Goal: Communication & Community: Answer question/provide support

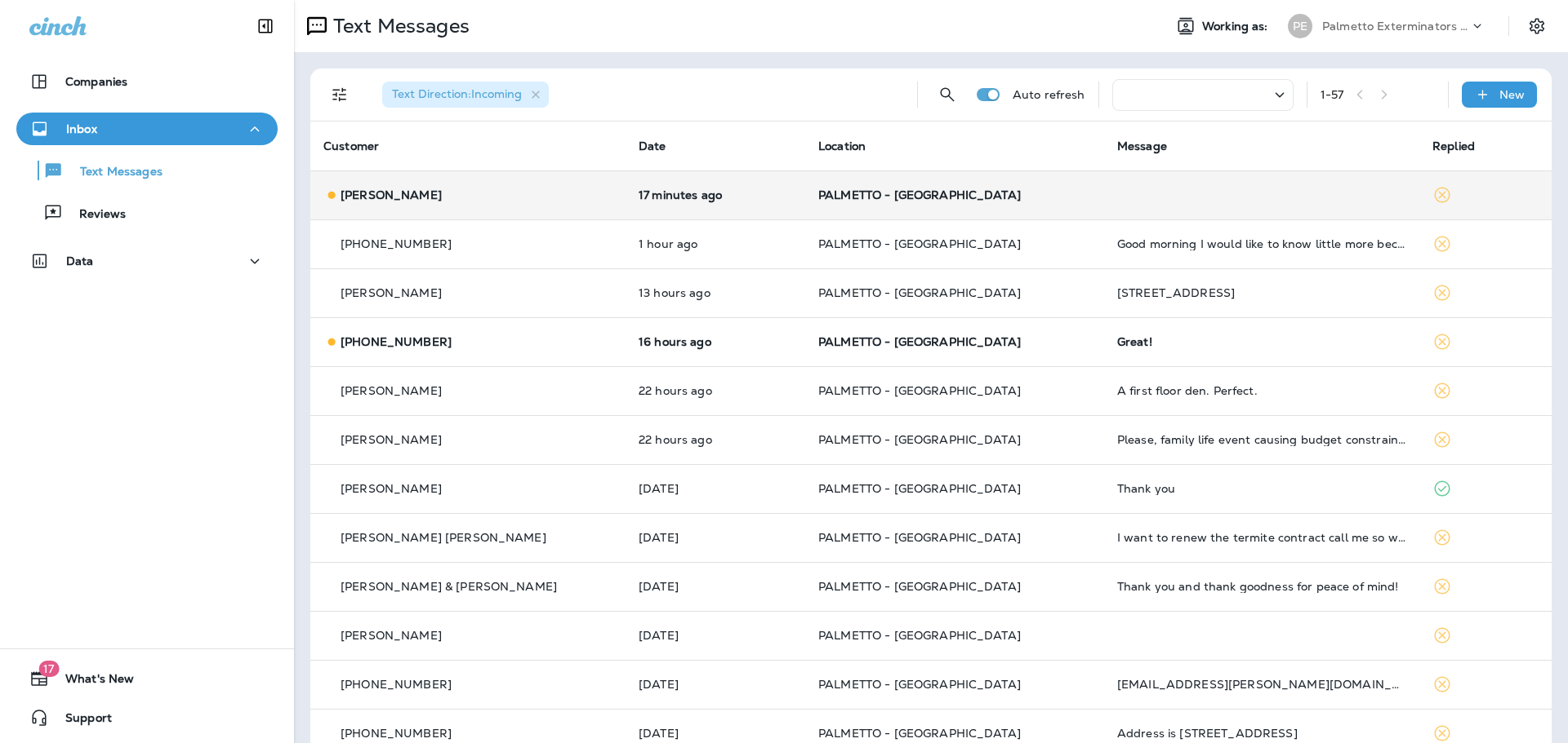
click at [359, 198] on p "[PERSON_NAME]" at bounding box center [391, 195] width 101 height 13
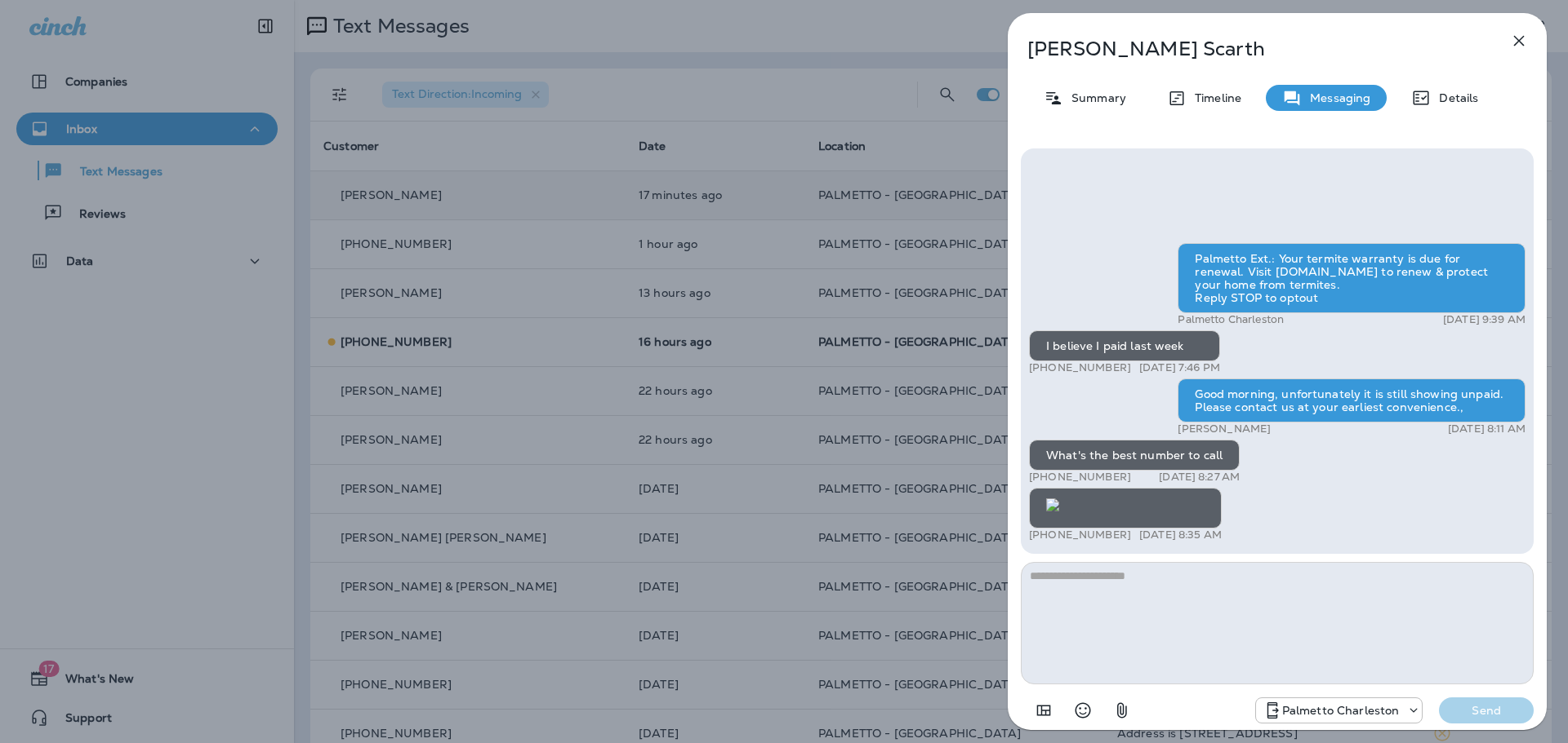
scroll to position [-570, 0]
click at [1081, 575] on textarea at bounding box center [1276, 623] width 513 height 123
type textarea "**********"
click at [1463, 719] on button "Send" at bounding box center [1486, 710] width 95 height 26
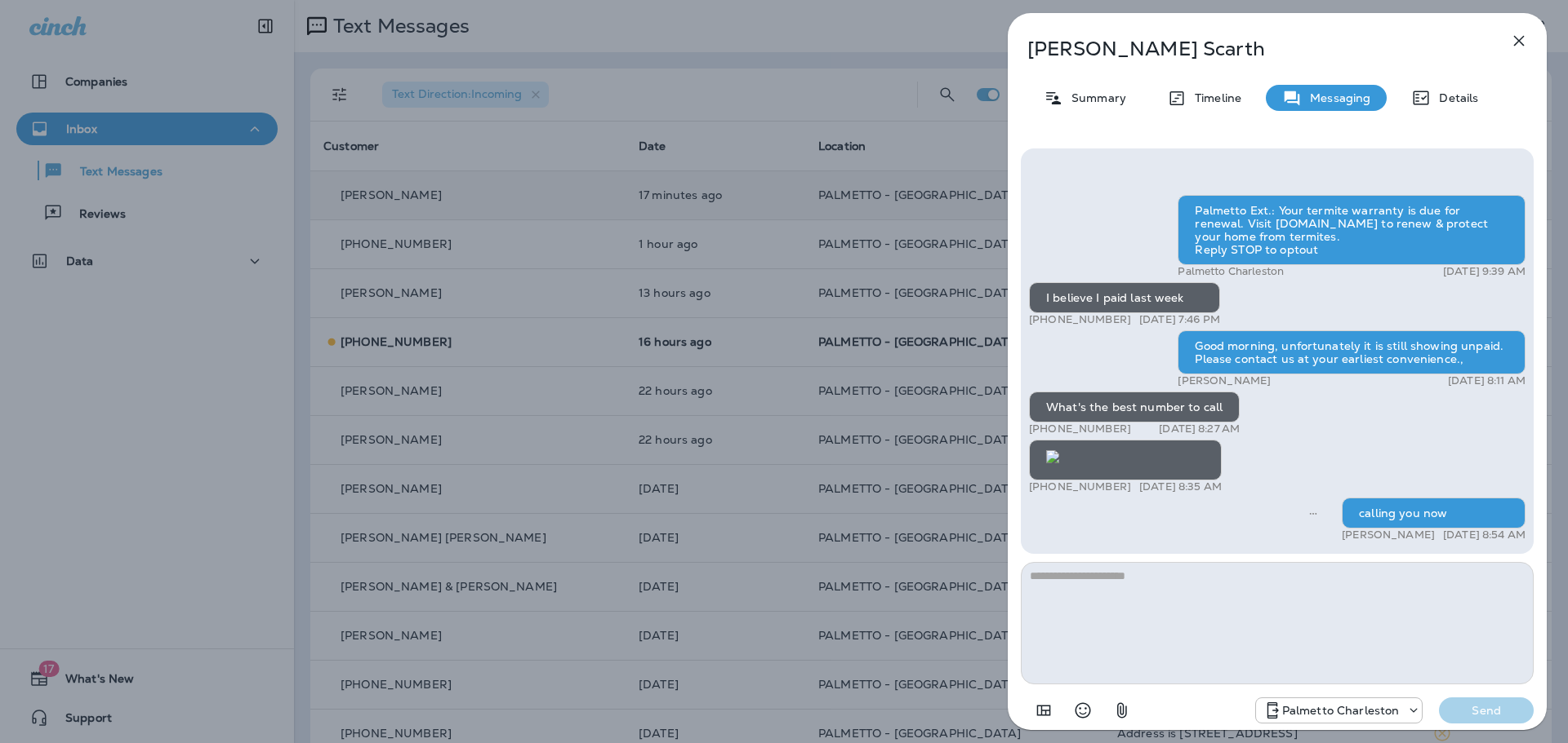
scroll to position [1, 0]
click at [1071, 581] on textarea at bounding box center [1276, 623] width 513 height 123
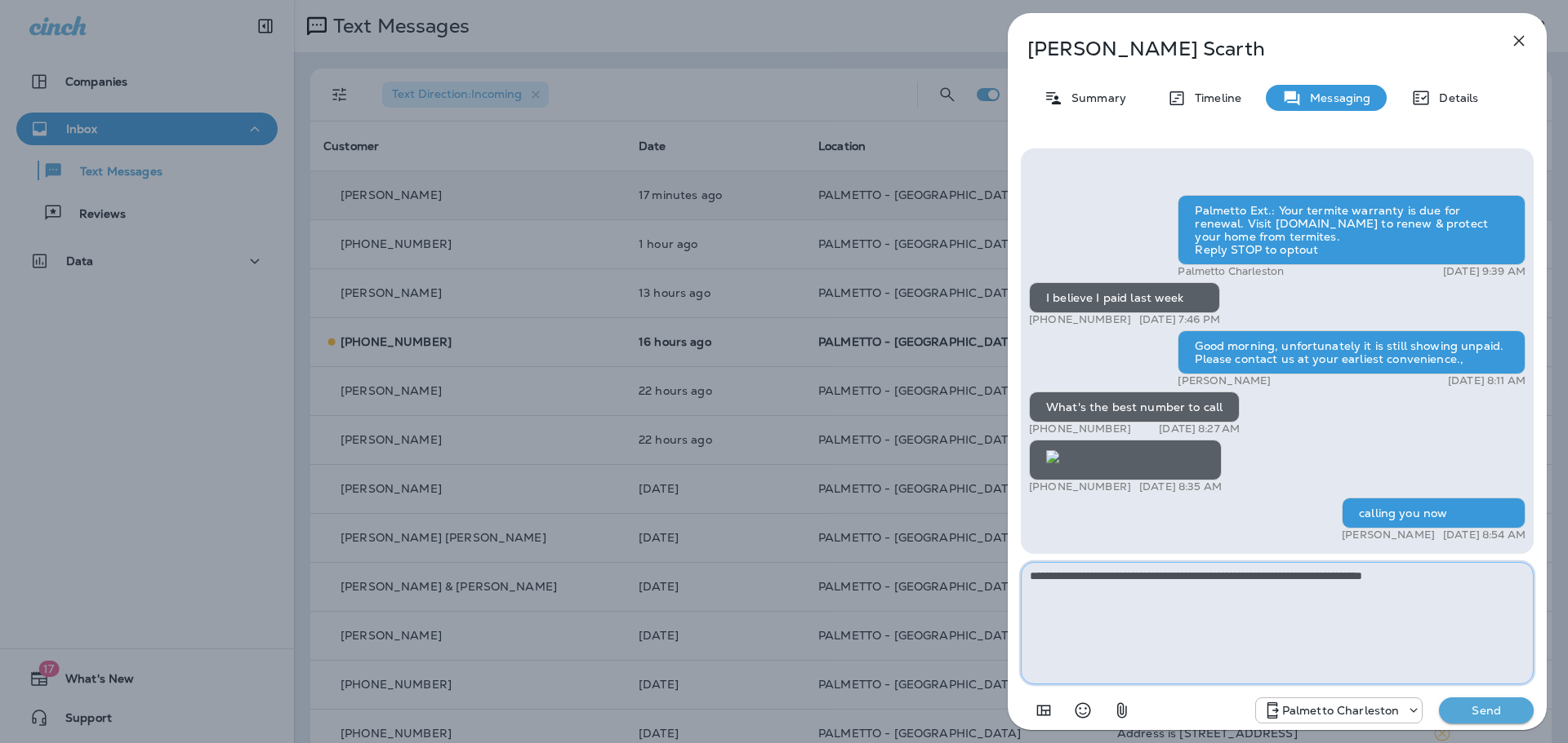
click at [1455, 569] on textarea "**********" at bounding box center [1276, 623] width 513 height 123
click at [1505, 575] on textarea "**********" at bounding box center [1276, 623] width 513 height 123
drag, startPoint x: 1151, startPoint y: 593, endPoint x: 1009, endPoint y: 591, distance: 142.0
click at [1009, 591] on div "**********" at bounding box center [1276, 438] width 539 height 605
click at [1102, 588] on textarea "**********" at bounding box center [1276, 623] width 513 height 123
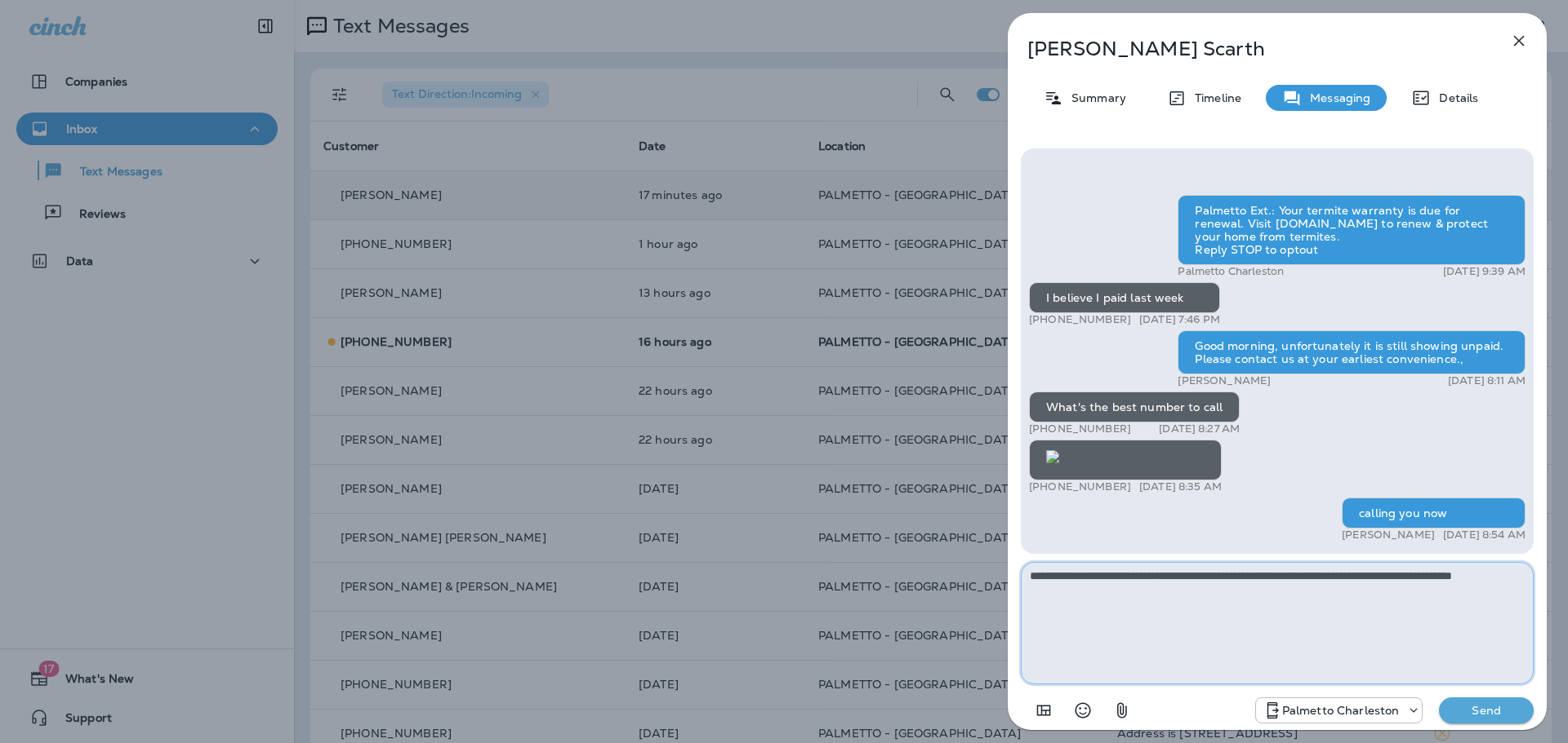
click at [1115, 593] on textarea "**********" at bounding box center [1276, 623] width 513 height 123
click at [1377, 595] on textarea "**********" at bounding box center [1276, 623] width 513 height 123
type textarea "**********"
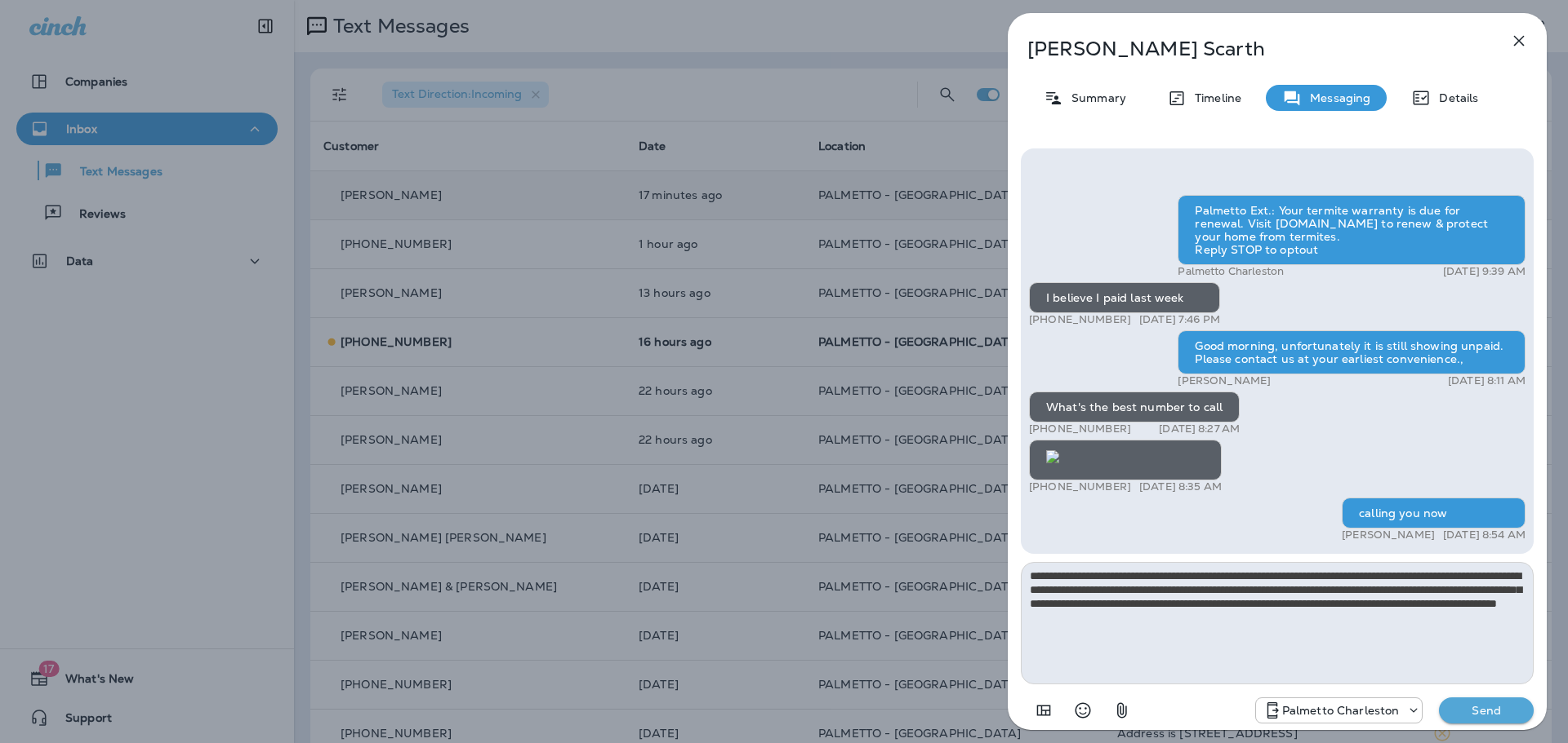
click at [1457, 706] on p "Send" at bounding box center [1485, 710] width 68 height 15
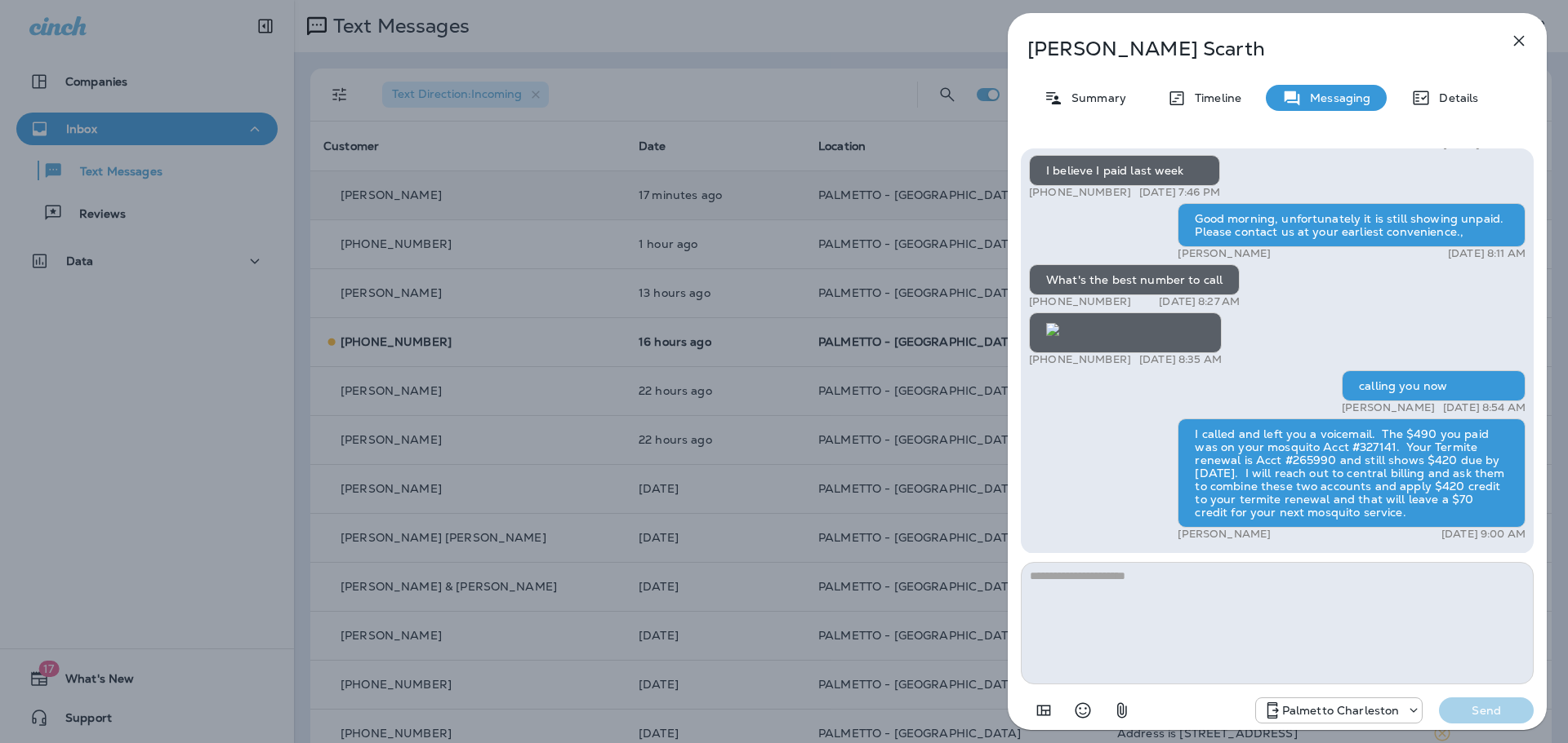
click at [1512, 45] on icon "button" at bounding box center [1519, 41] width 20 height 20
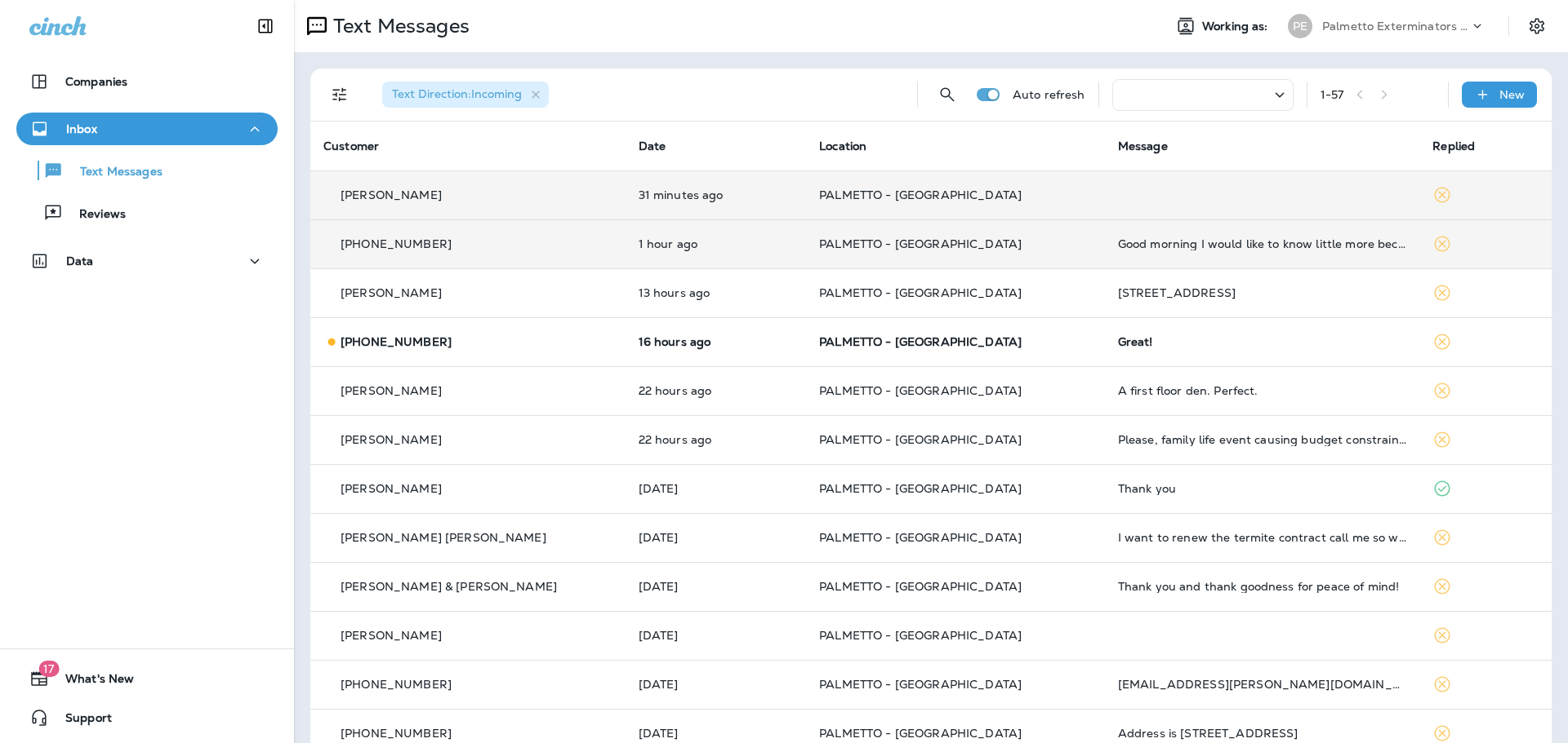
click at [359, 243] on p "[PHONE_NUMBER]" at bounding box center [395, 243] width 111 height 13
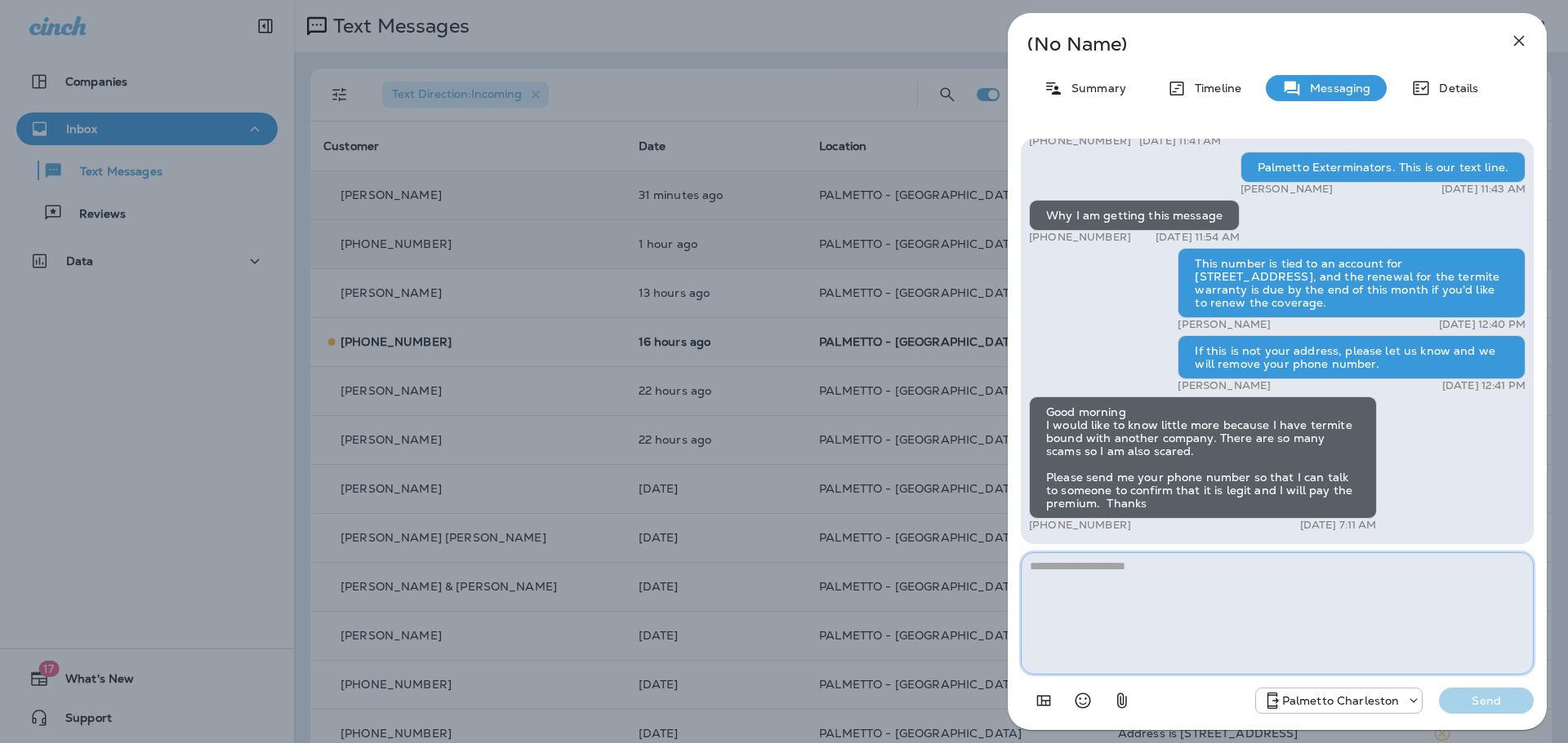
click at [1155, 563] on textarea at bounding box center [1276, 614] width 513 height 123
type textarea "**********"
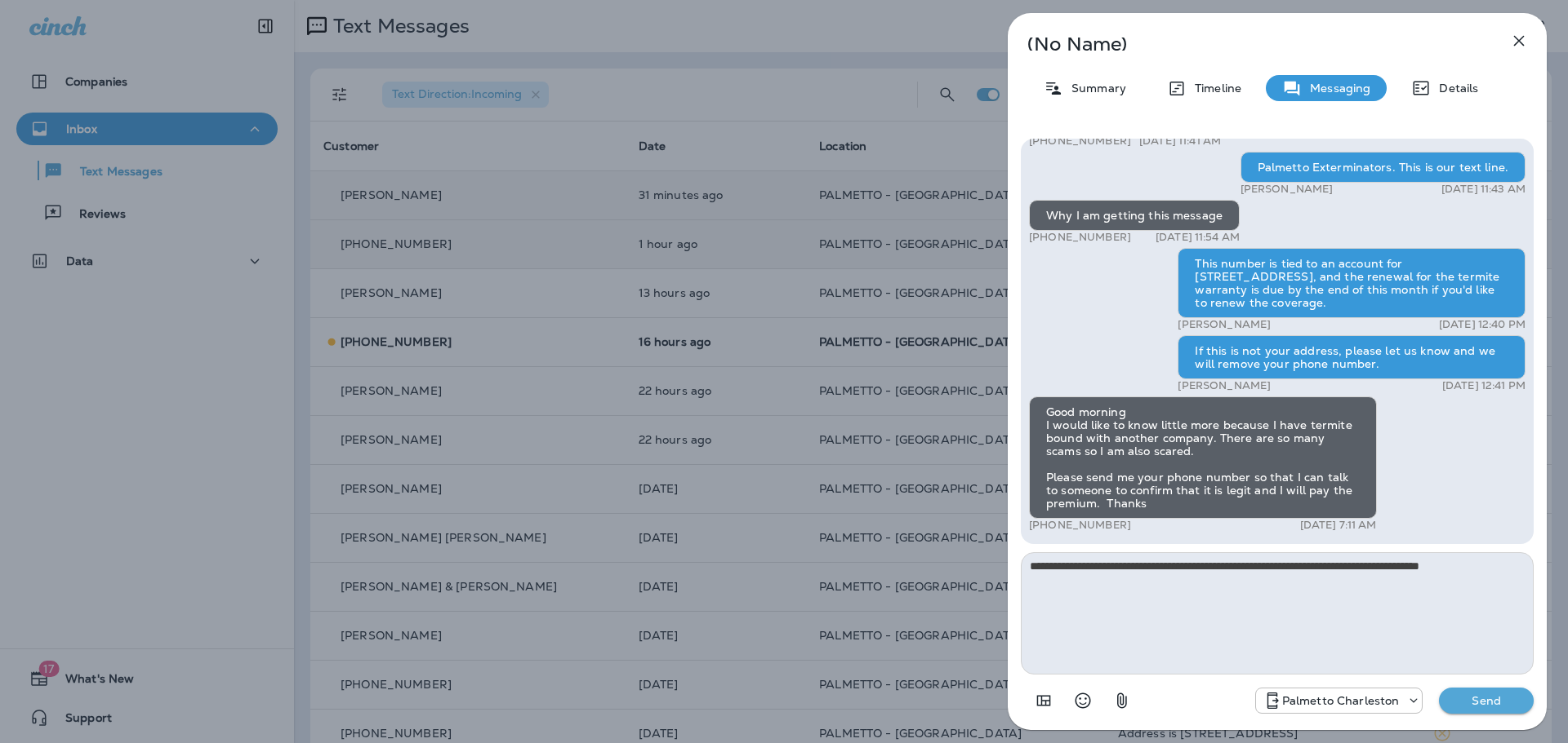
click at [1469, 713] on button "Send" at bounding box center [1486, 701] width 95 height 26
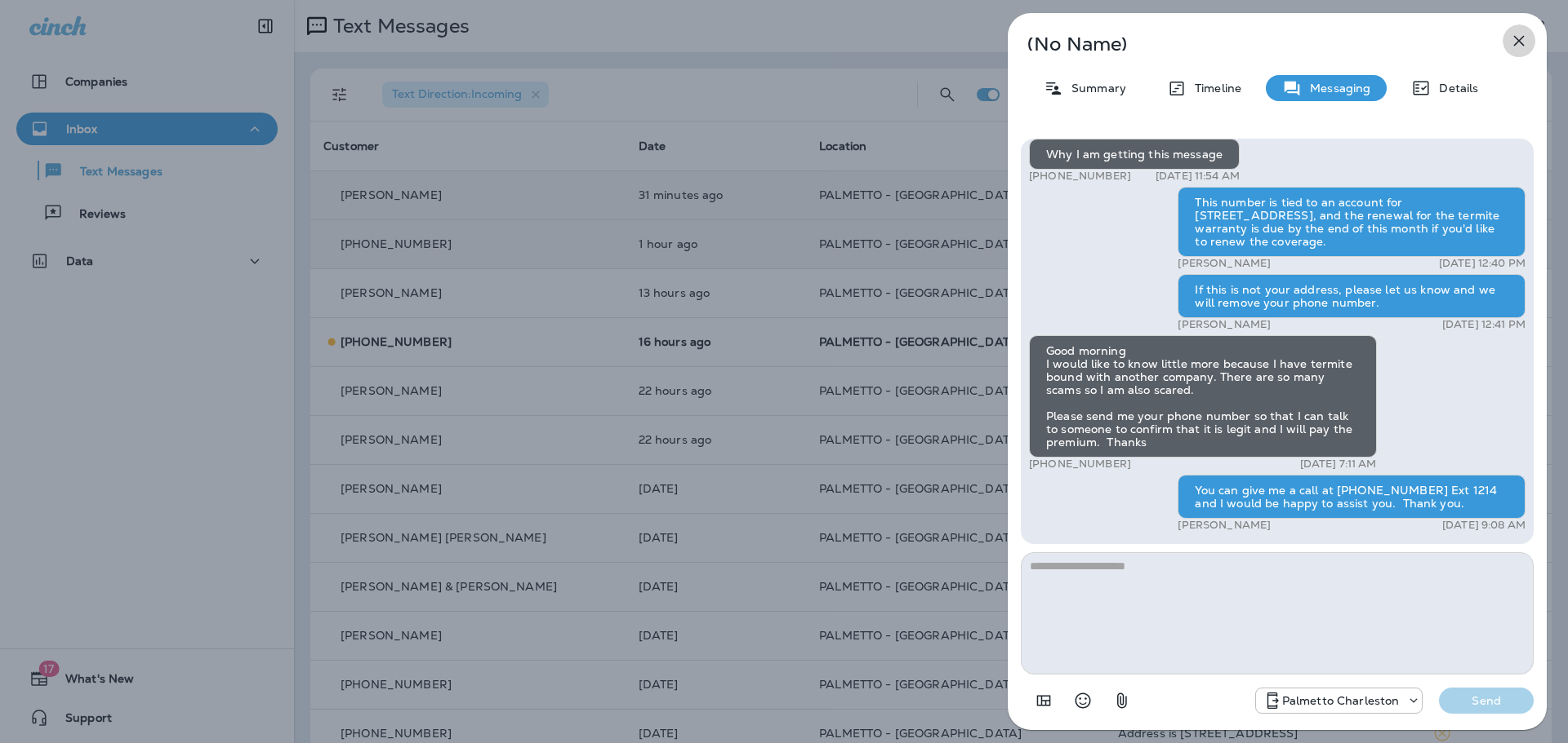
click at [1515, 41] on icon "button" at bounding box center [1519, 41] width 20 height 20
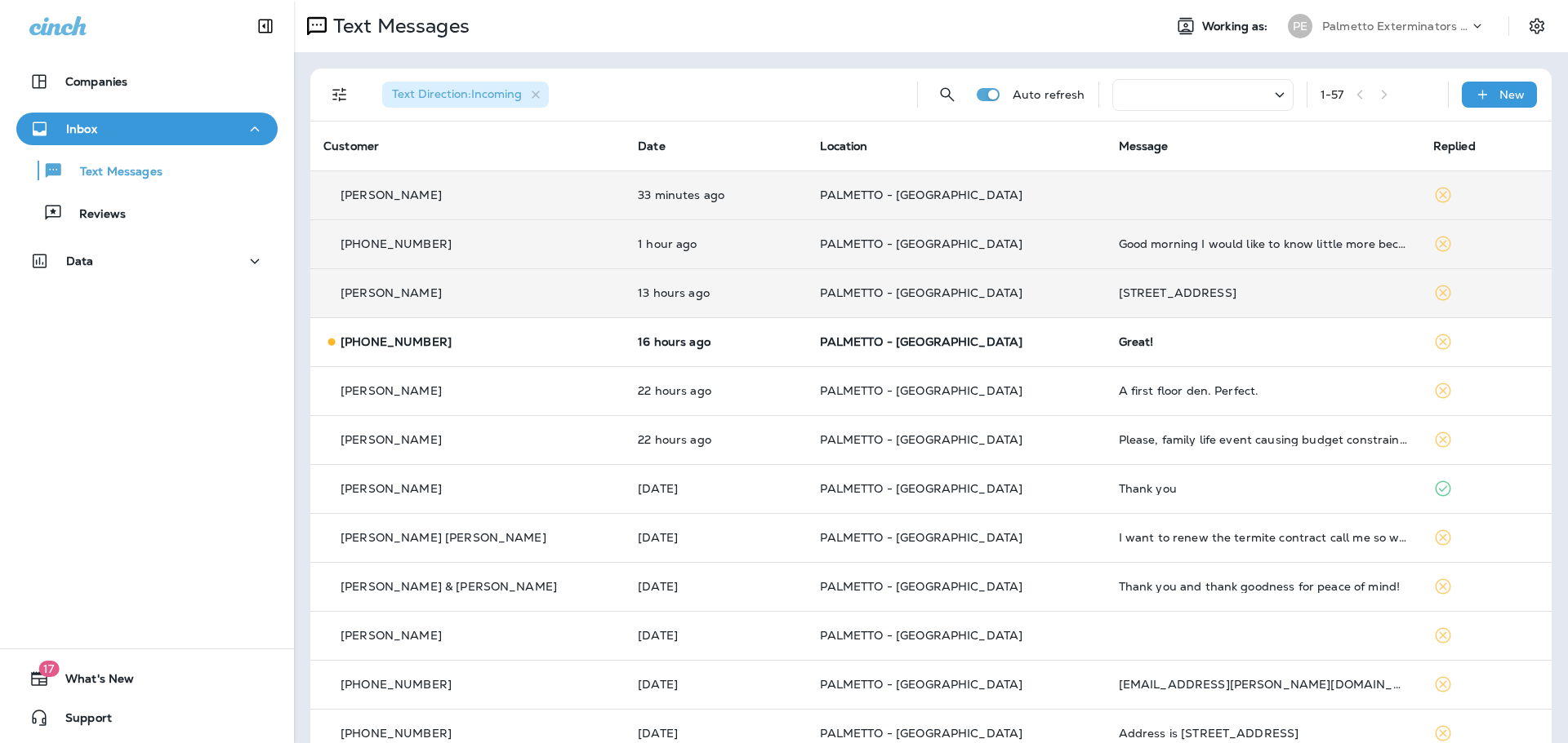
click at [396, 284] on td "[PERSON_NAME]" at bounding box center [468, 293] width 314 height 49
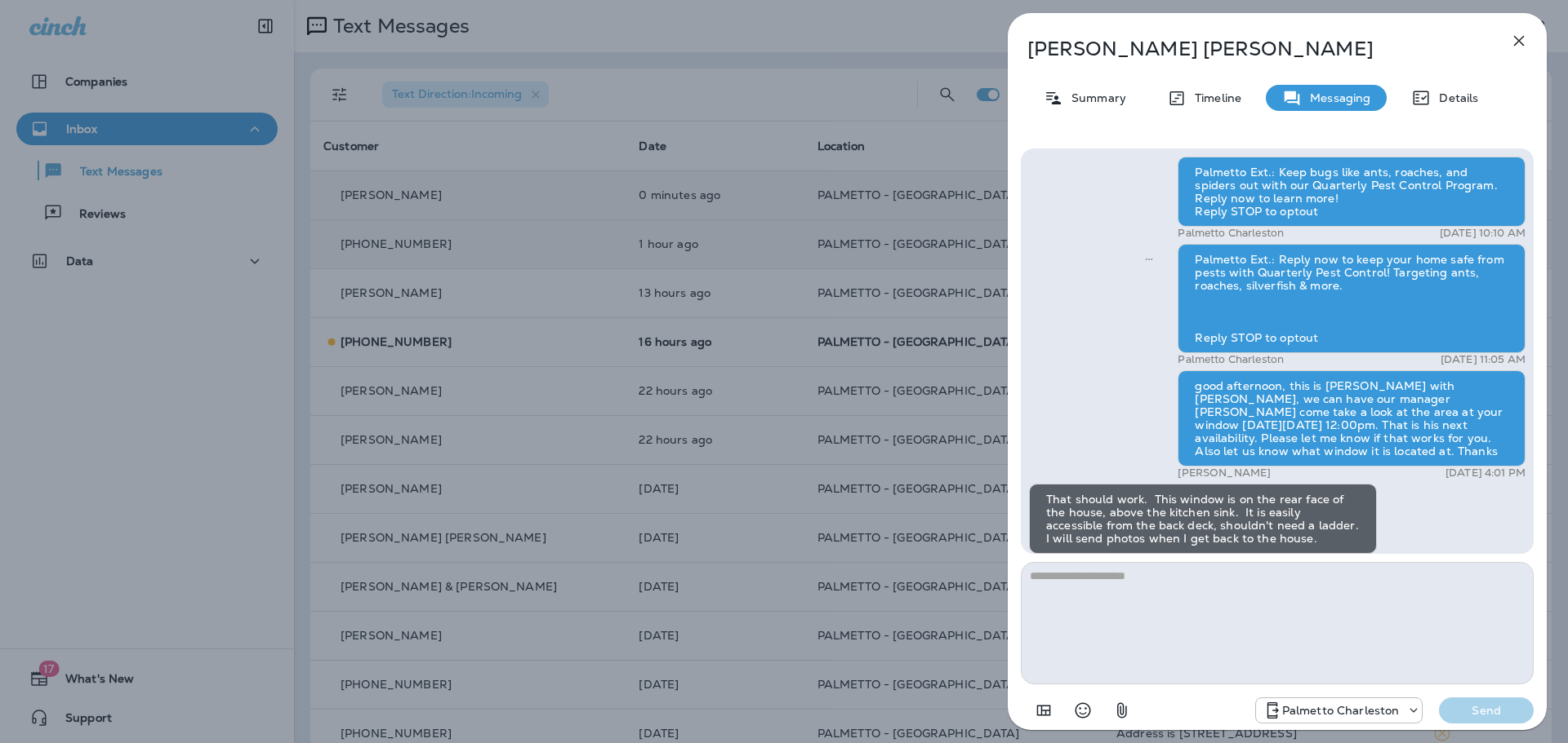
scroll to position [-284, 0]
click at [1059, 629] on img at bounding box center [1052, 635] width 13 height 13
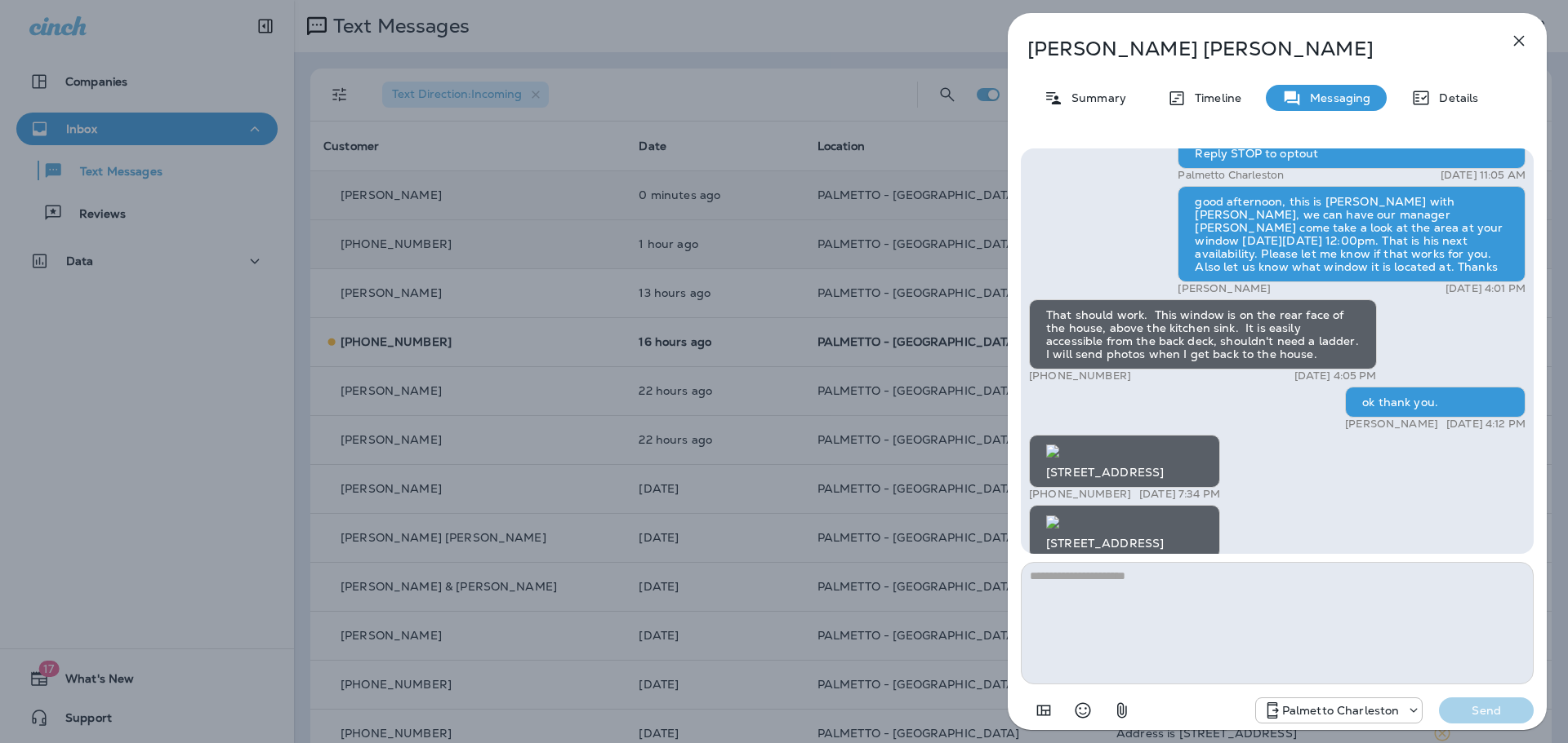
scroll to position [0, 0]
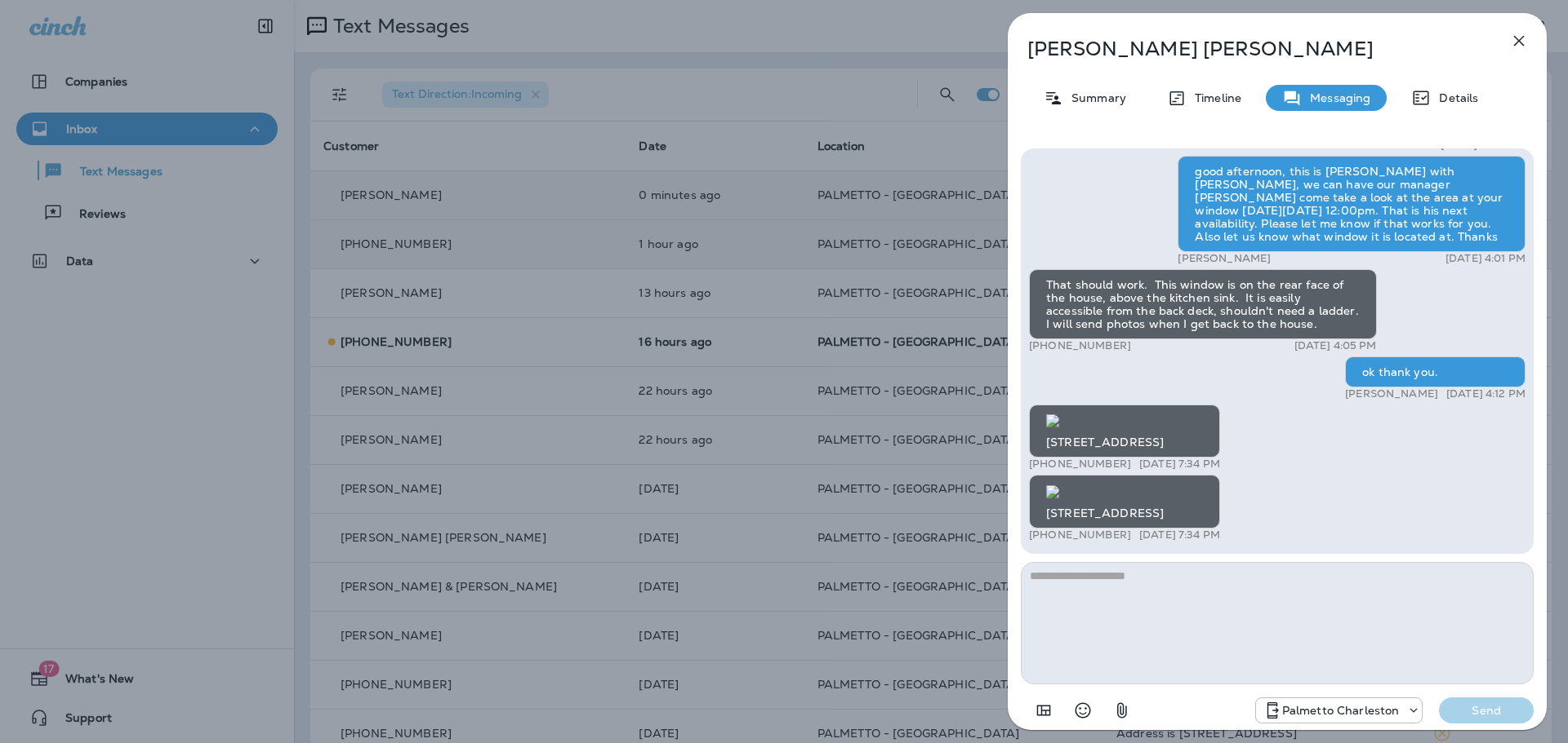
click at [1059, 485] on img at bounding box center [1052, 491] width 13 height 13
drag, startPoint x: 1535, startPoint y: 421, endPoint x: 1538, endPoint y: 461, distance: 40.1
click at [1543, 470] on div "Palmetto Ext.: Keep bugs like ants, roaches, and spiders out with our Quarterly…" at bounding box center [1276, 438] width 539 height 605
click at [1515, 38] on icon "button" at bounding box center [1519, 41] width 11 height 11
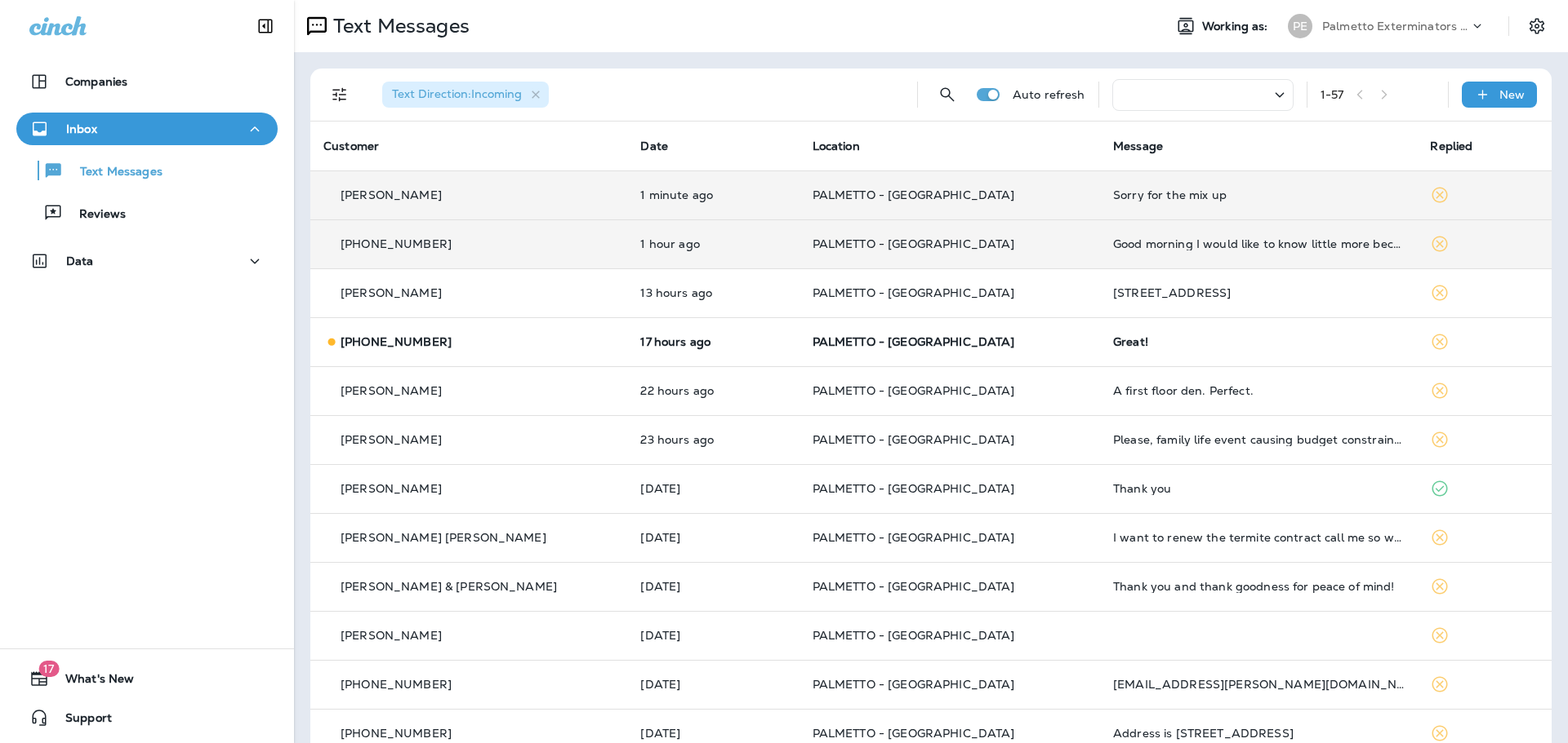
click at [397, 201] on p "[PERSON_NAME]" at bounding box center [391, 195] width 101 height 13
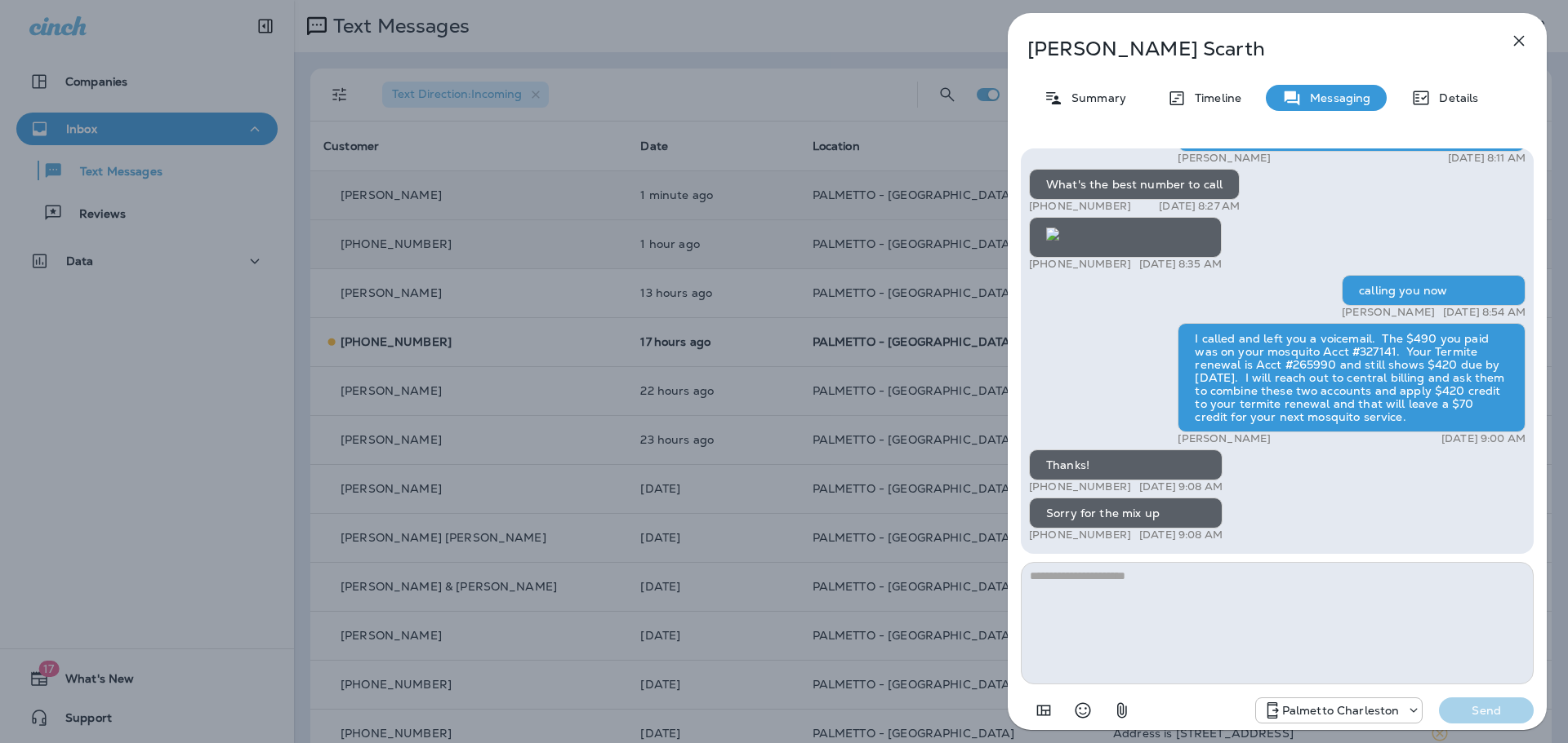
click at [1087, 574] on textarea at bounding box center [1276, 623] width 513 height 123
type textarea "**********"
click at [1480, 701] on button "Send" at bounding box center [1486, 710] width 95 height 26
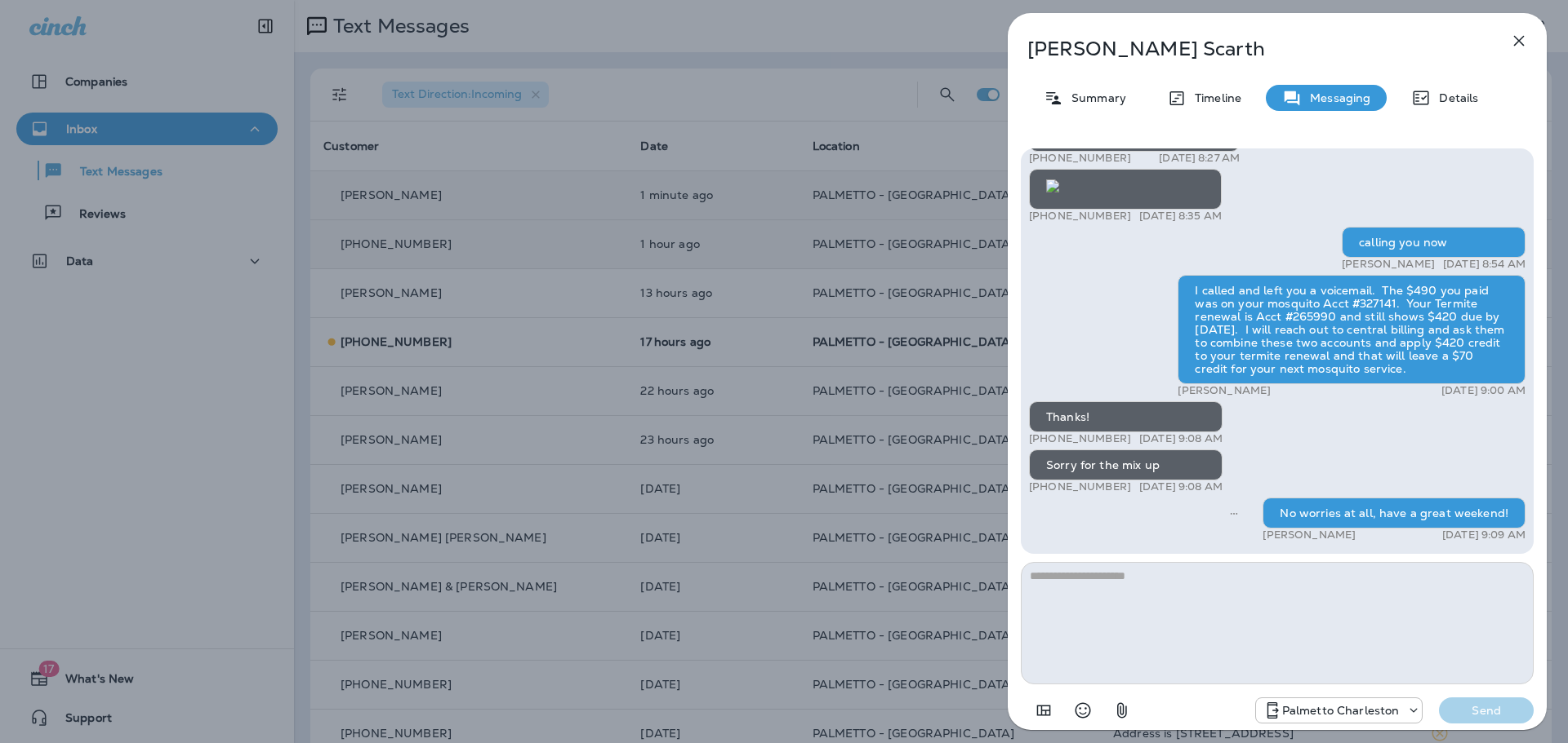
click at [1519, 32] on icon "button" at bounding box center [1519, 41] width 20 height 20
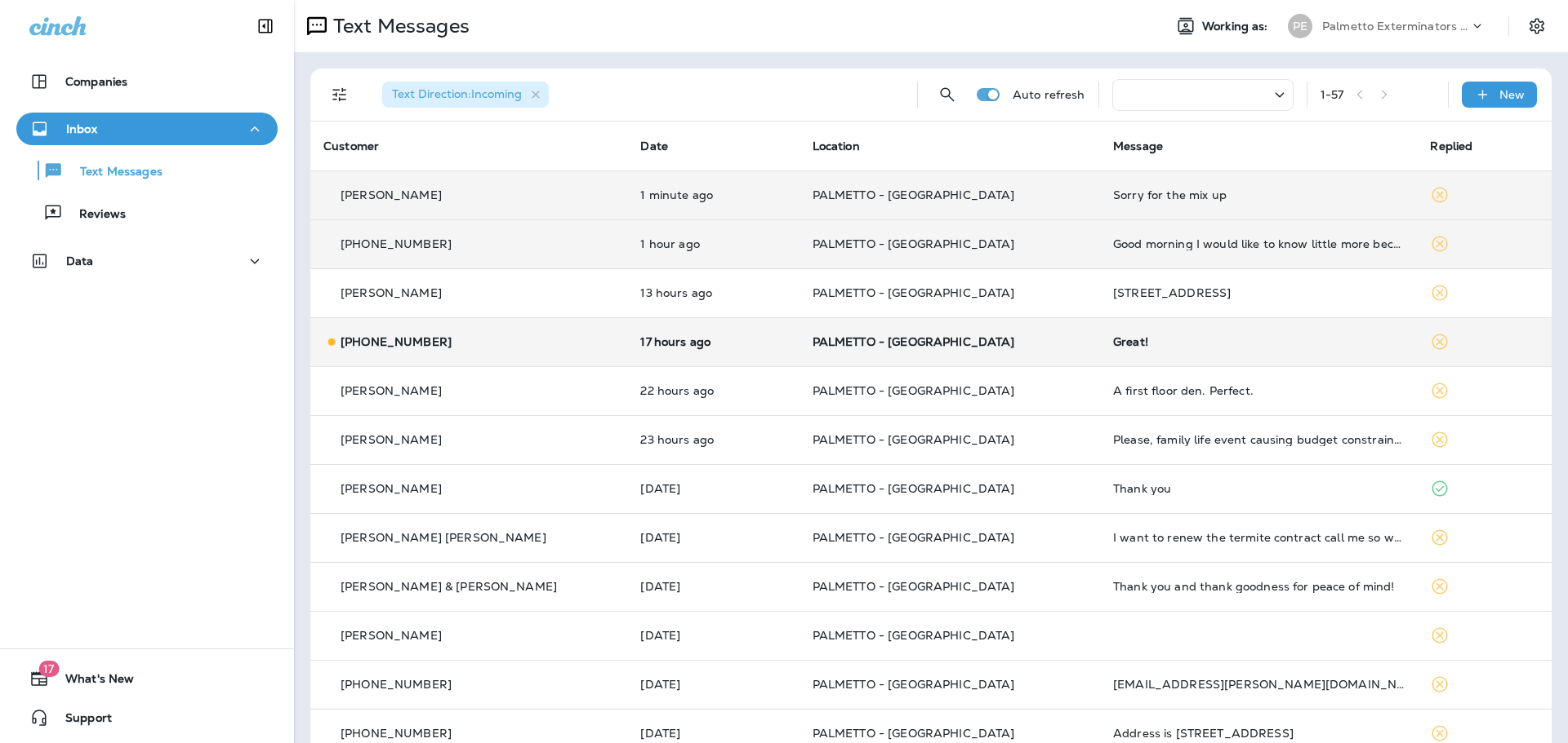
click at [425, 334] on div "[PHONE_NUMBER]" at bounding box center [469, 342] width 291 height 17
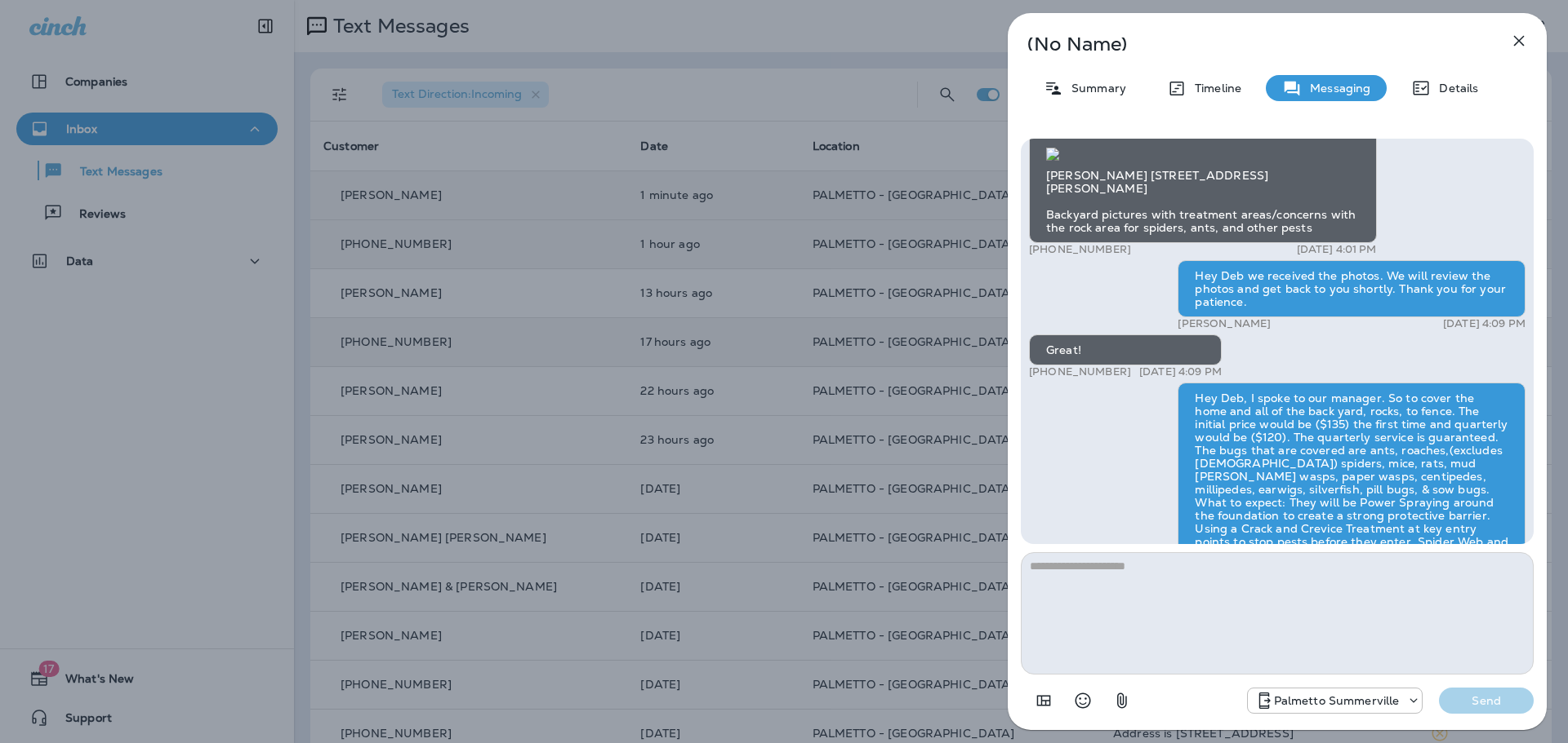
scroll to position [1, 0]
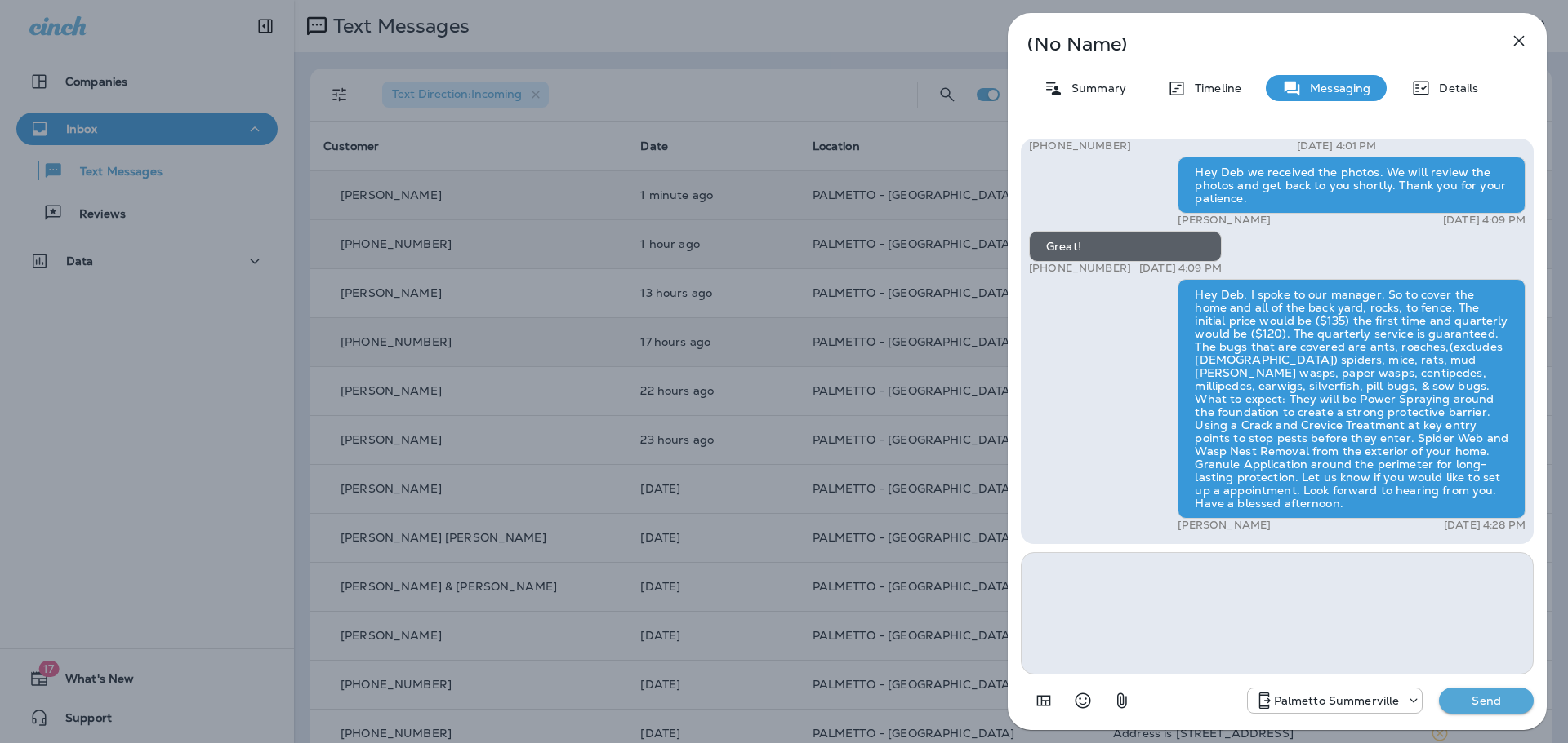
click at [1524, 41] on icon "button" at bounding box center [1519, 41] width 20 height 20
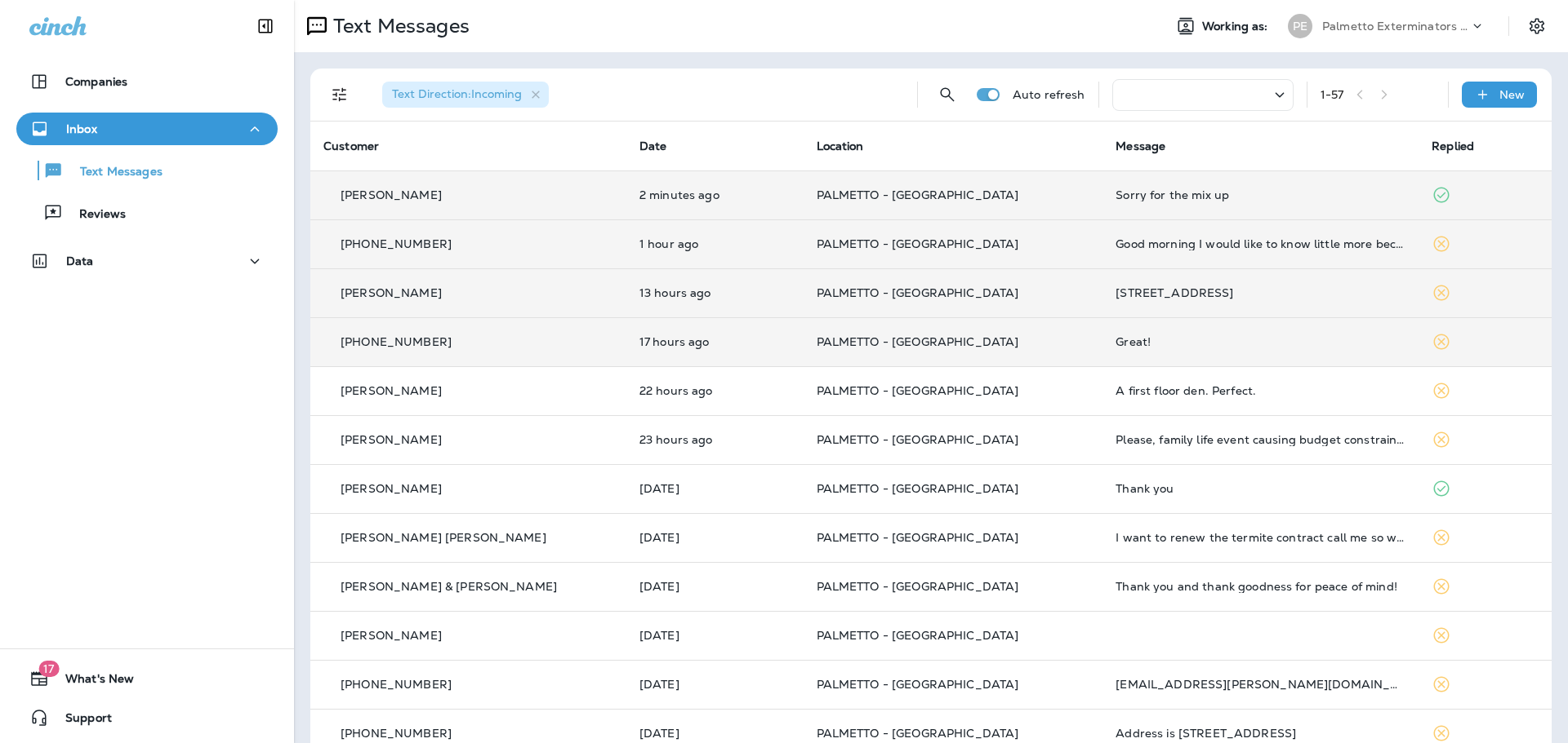
click at [359, 289] on p "[PERSON_NAME]" at bounding box center [391, 292] width 101 height 13
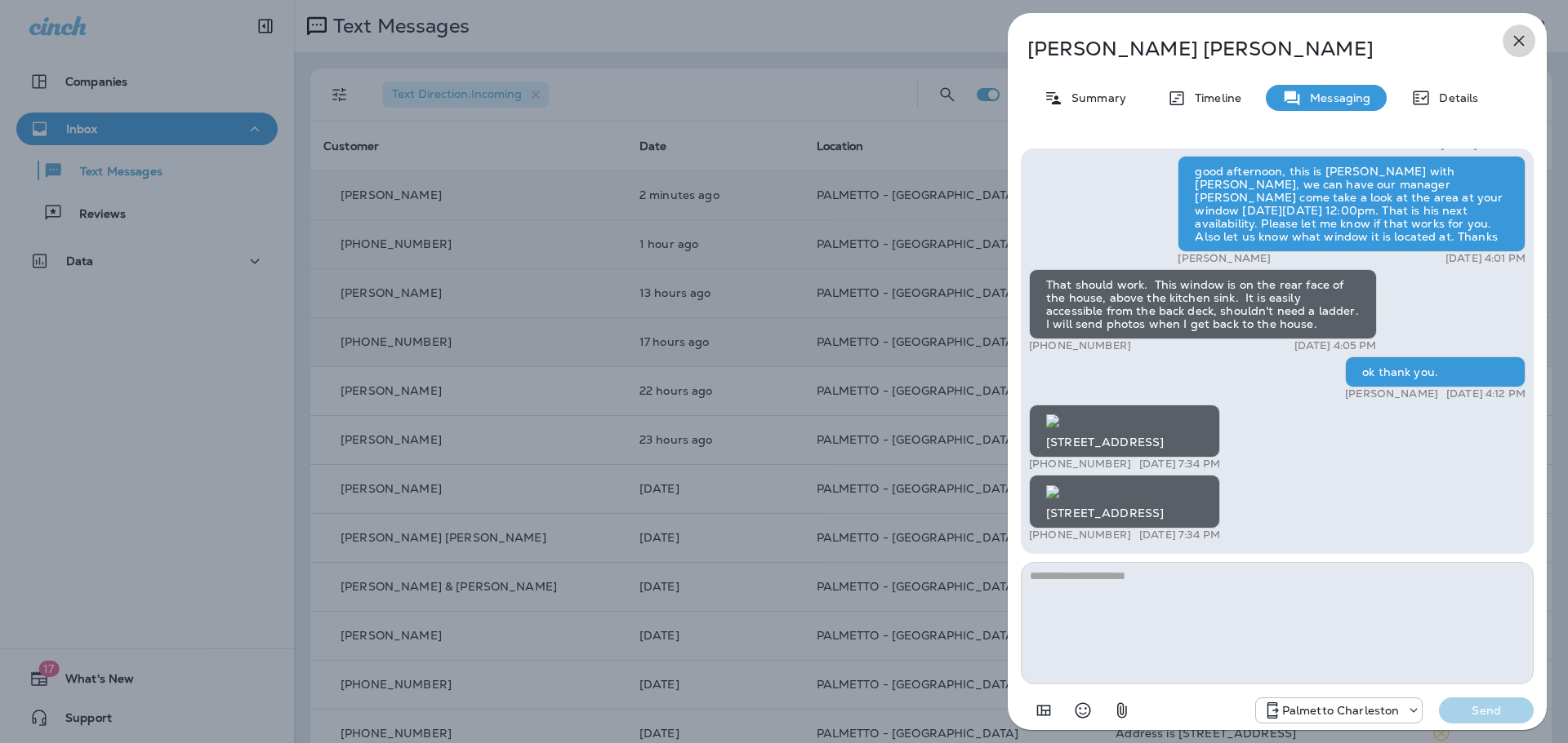
click at [1520, 40] on icon "button" at bounding box center [1519, 41] width 11 height 11
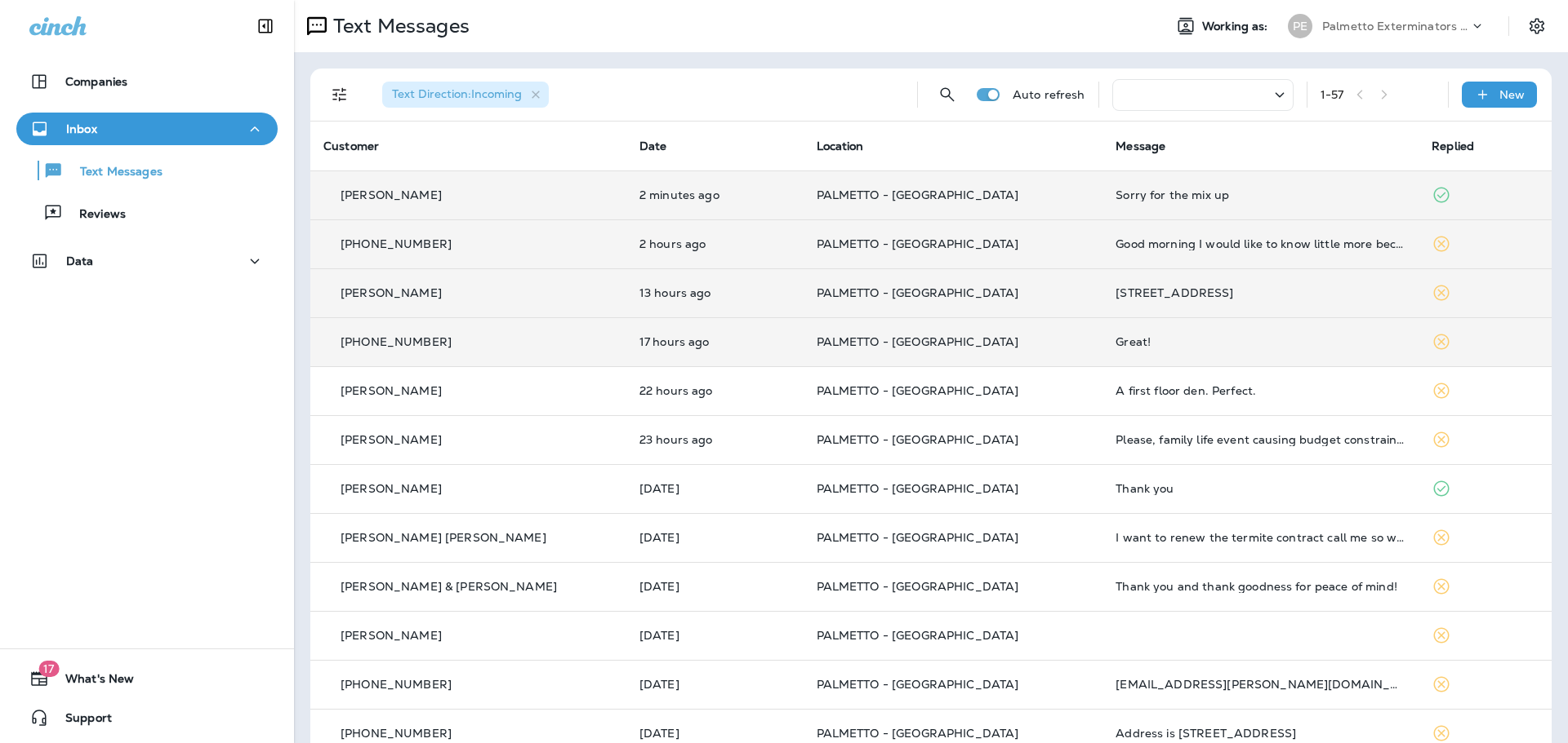
click at [412, 246] on p "[PHONE_NUMBER]" at bounding box center [395, 243] width 111 height 13
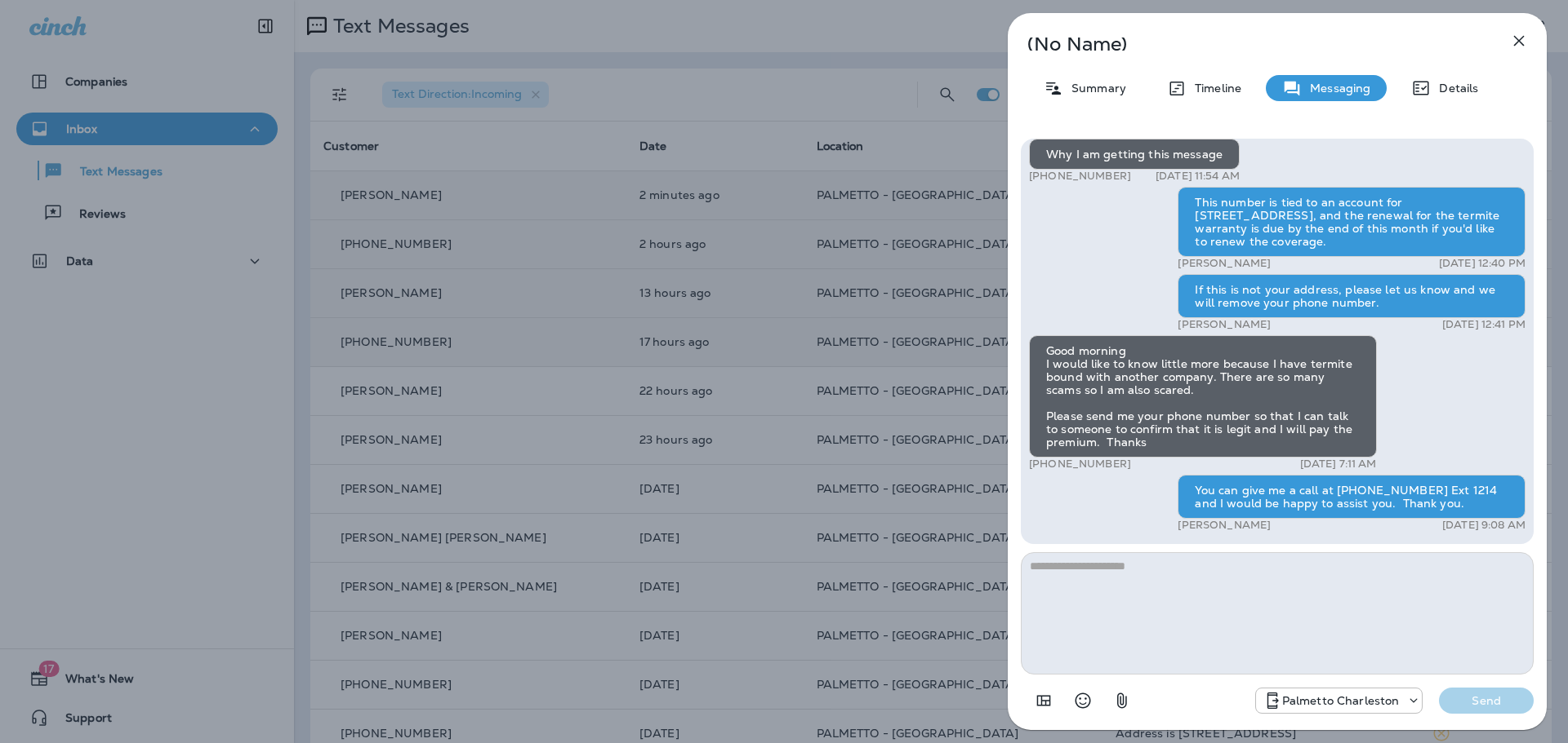
click at [1523, 38] on icon "button" at bounding box center [1519, 41] width 11 height 11
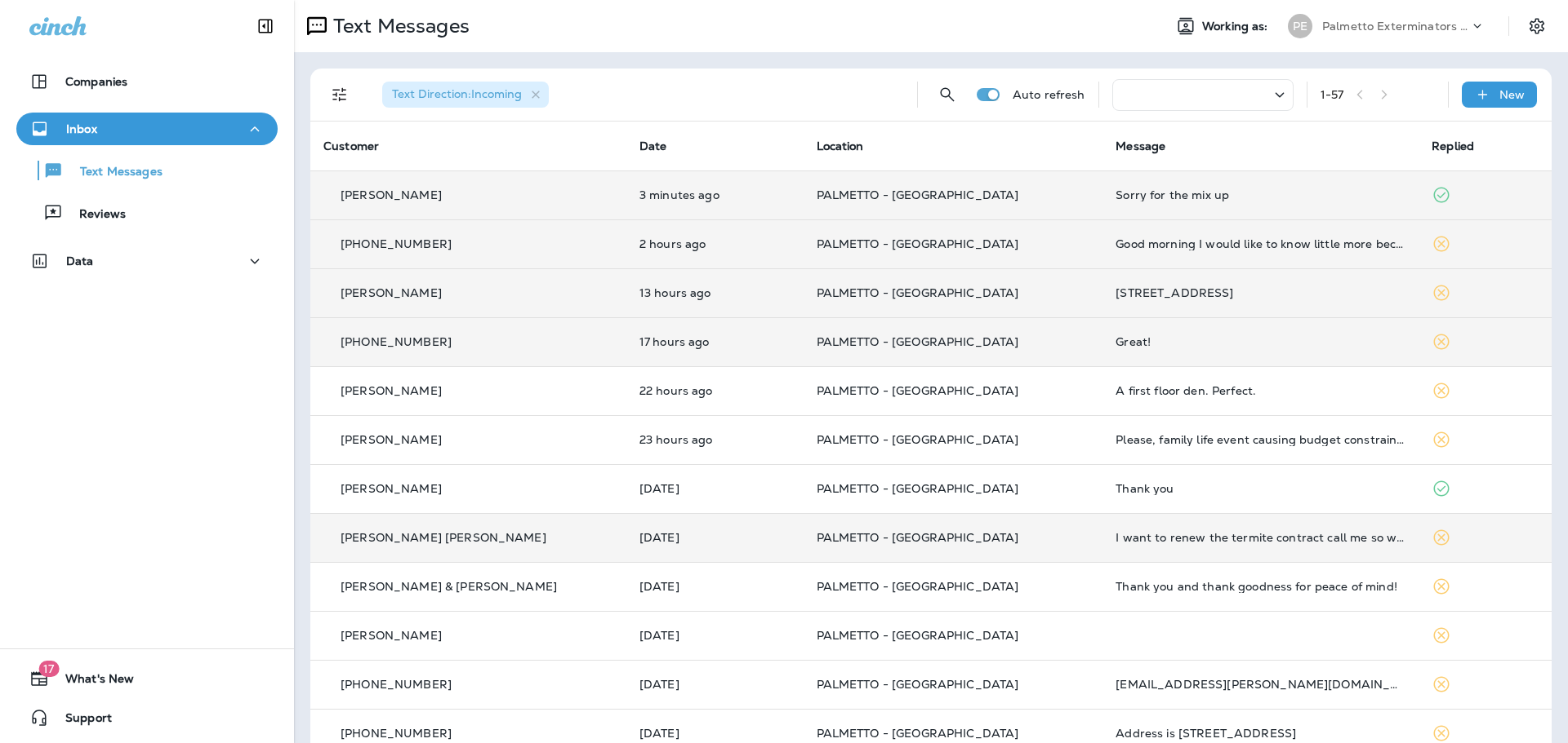
click at [397, 541] on p "[PERSON_NAME] [PERSON_NAME]" at bounding box center [443, 537] width 206 height 13
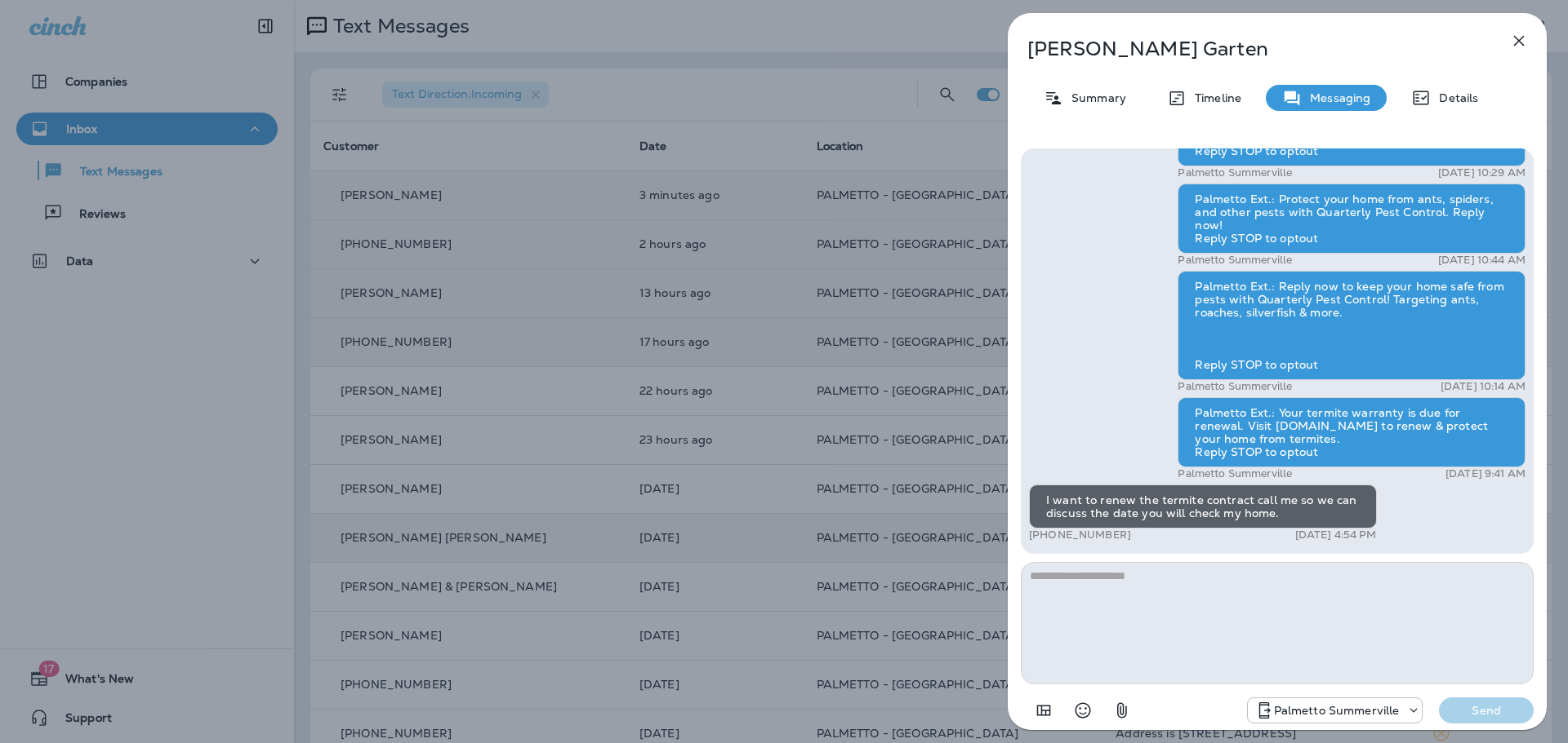
click at [1512, 41] on icon "button" at bounding box center [1519, 41] width 20 height 20
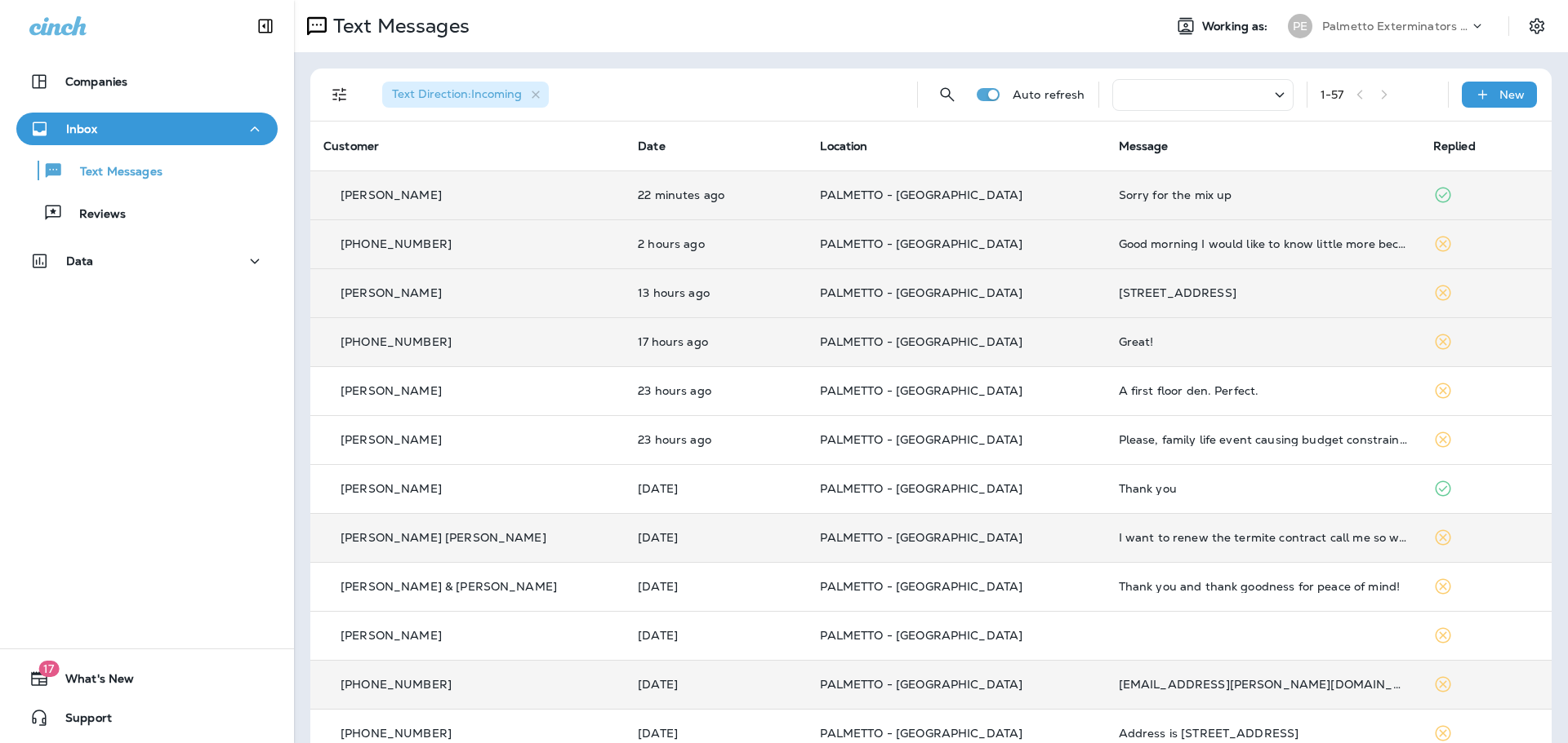
click at [378, 692] on div "[PHONE_NUMBER]" at bounding box center [468, 685] width 289 height 17
drag, startPoint x: 1564, startPoint y: 134, endPoint x: 1567, endPoint y: 199, distance: 65.1
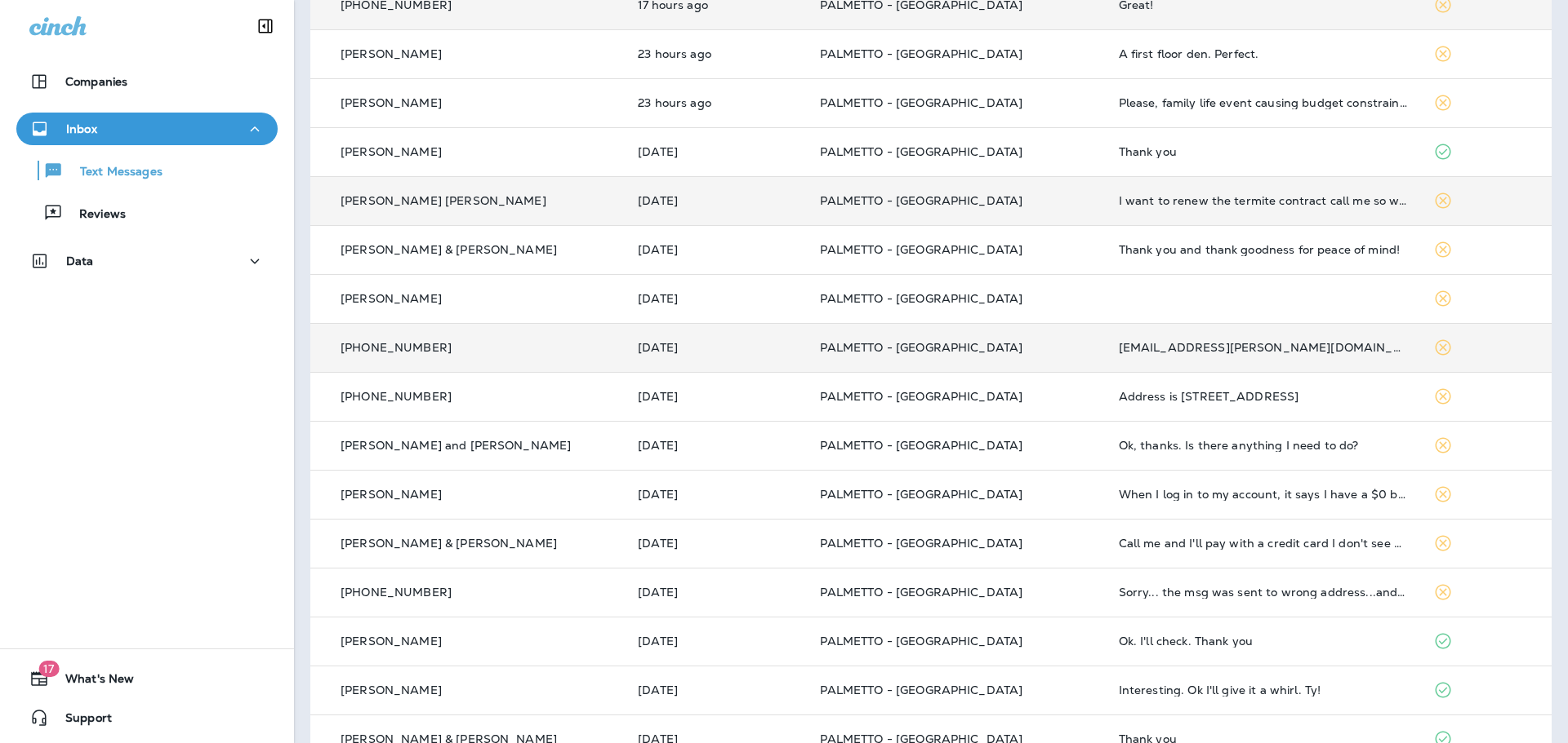
scroll to position [354, 0]
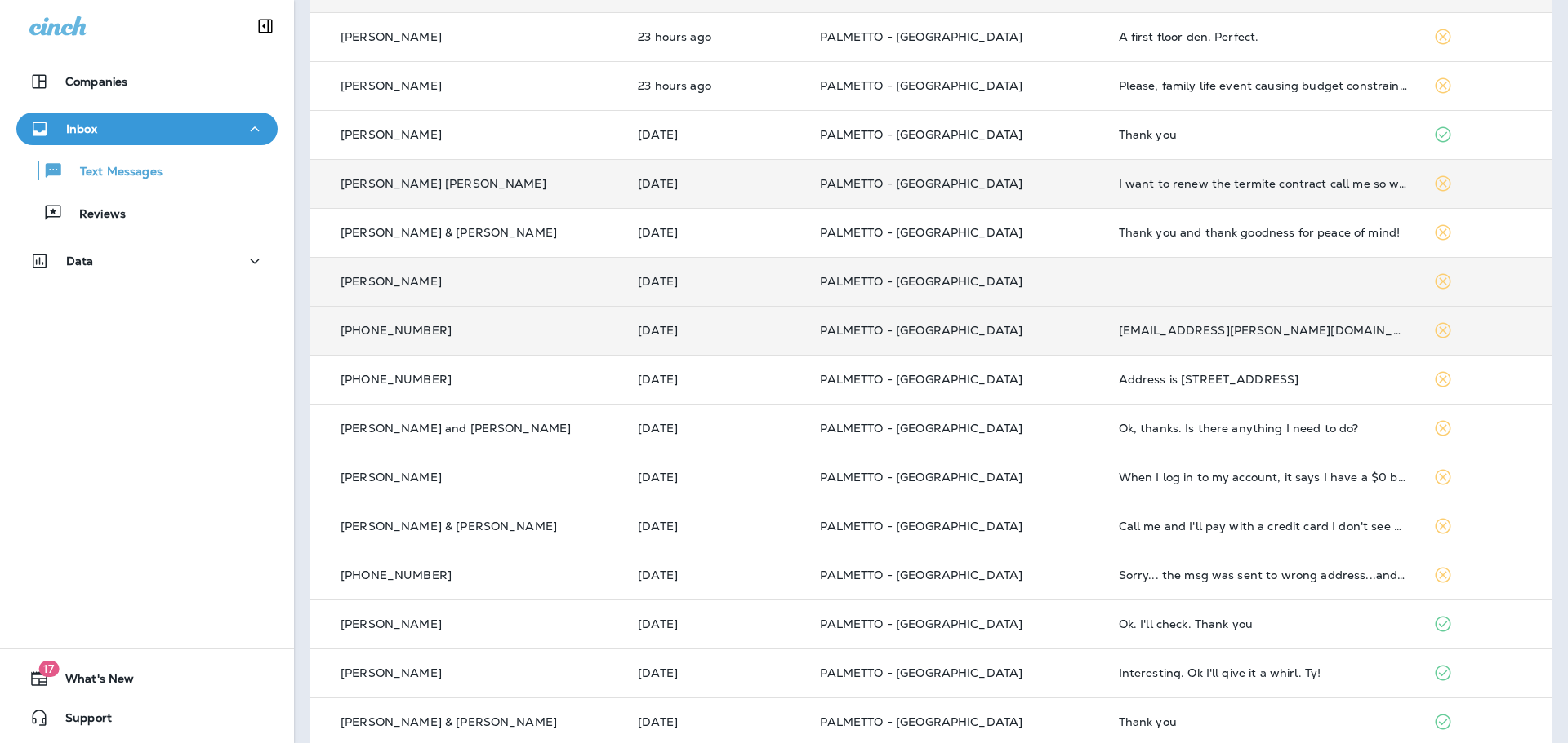
click at [376, 284] on p "[PERSON_NAME]" at bounding box center [391, 281] width 101 height 13
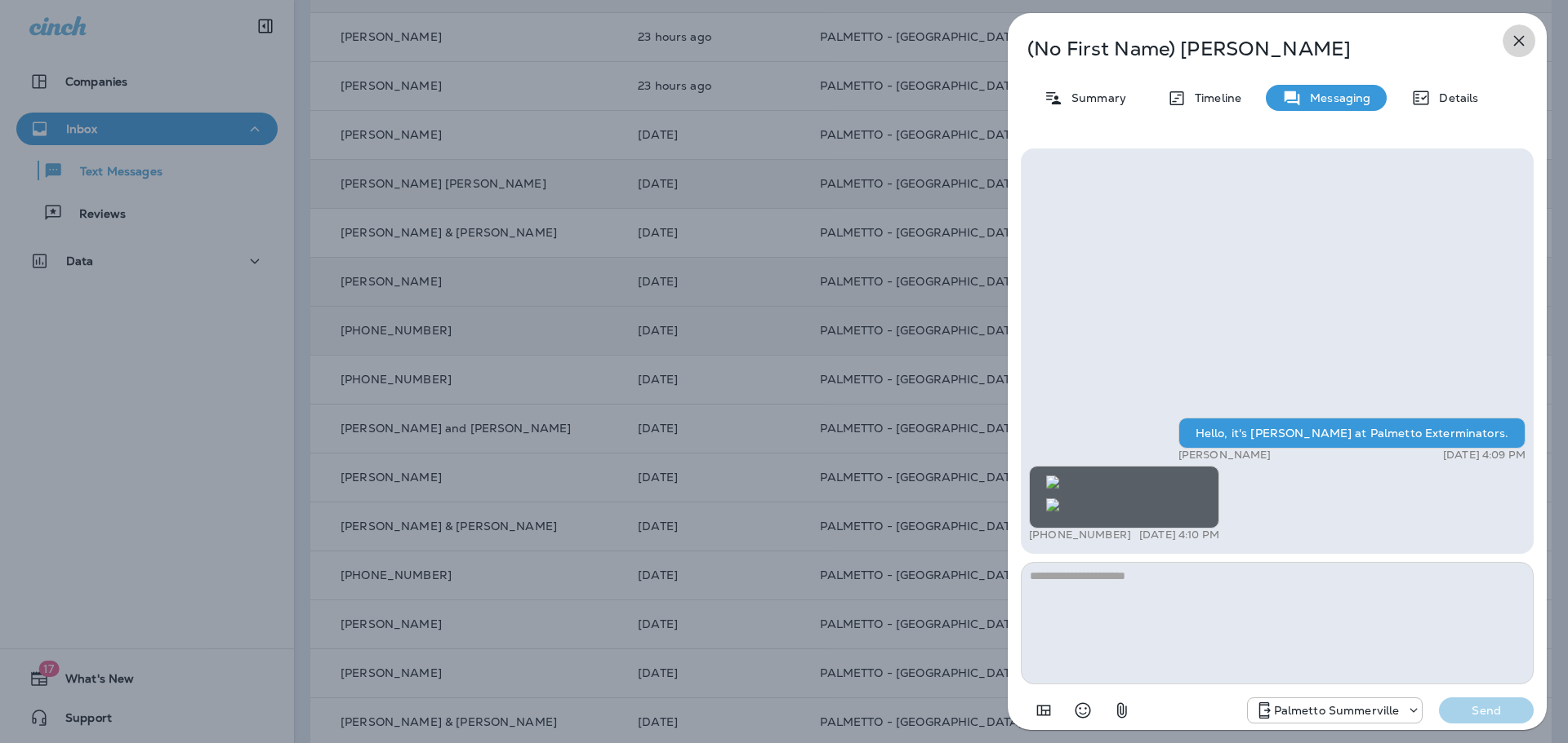
click at [1516, 41] on icon "button" at bounding box center [1519, 41] width 20 height 20
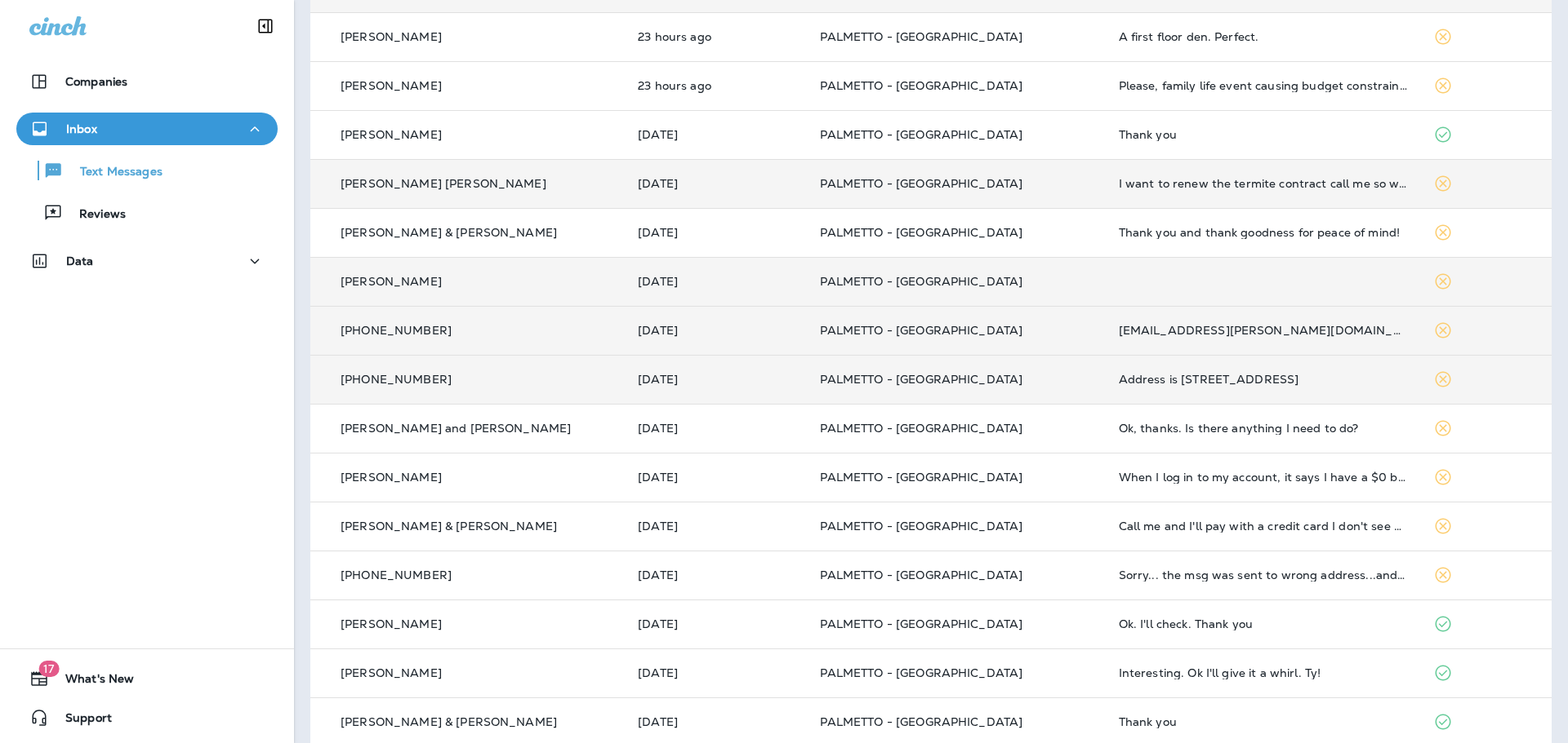
click at [394, 381] on p "[PHONE_NUMBER]" at bounding box center [395, 378] width 111 height 13
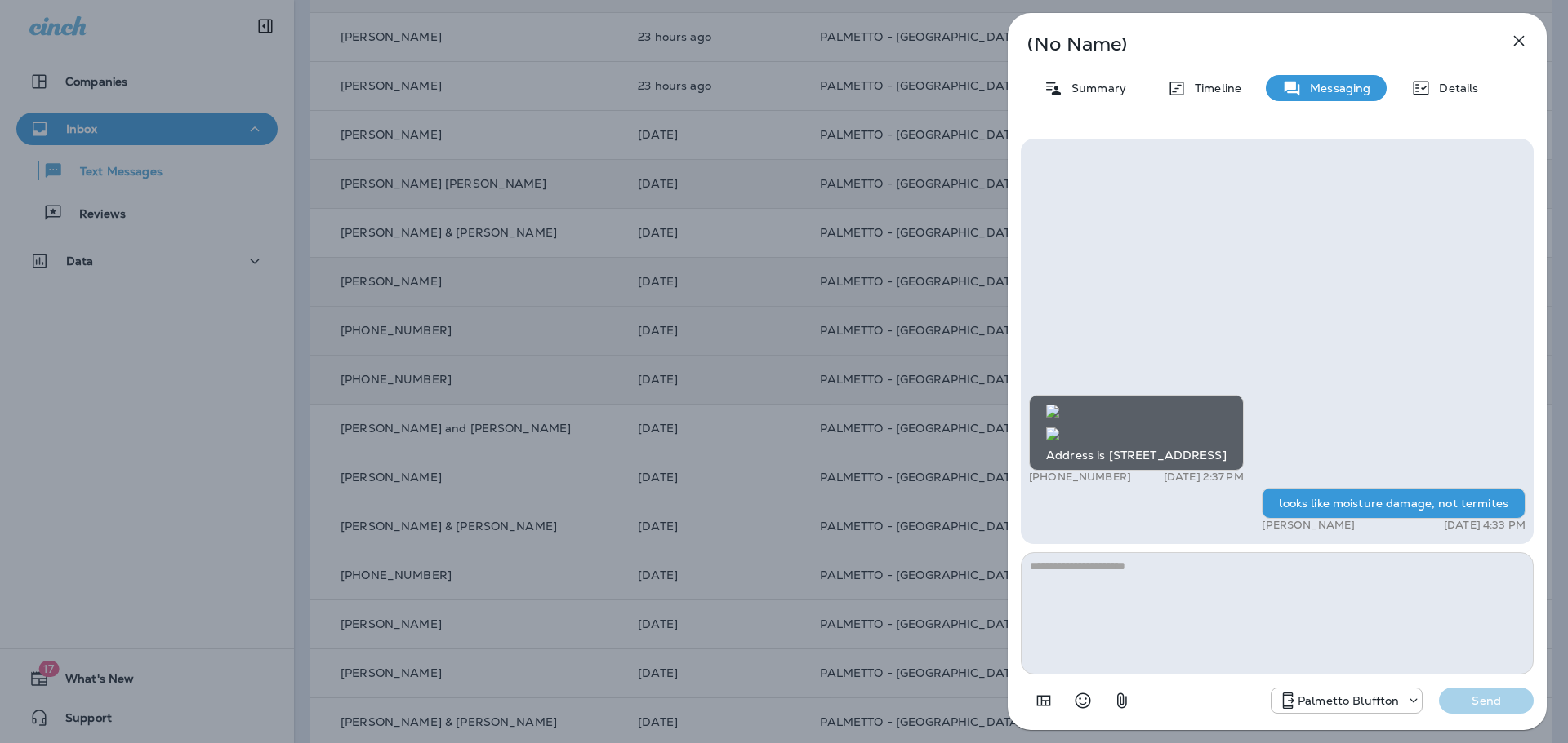
click at [1522, 40] on icon "button" at bounding box center [1519, 41] width 11 height 11
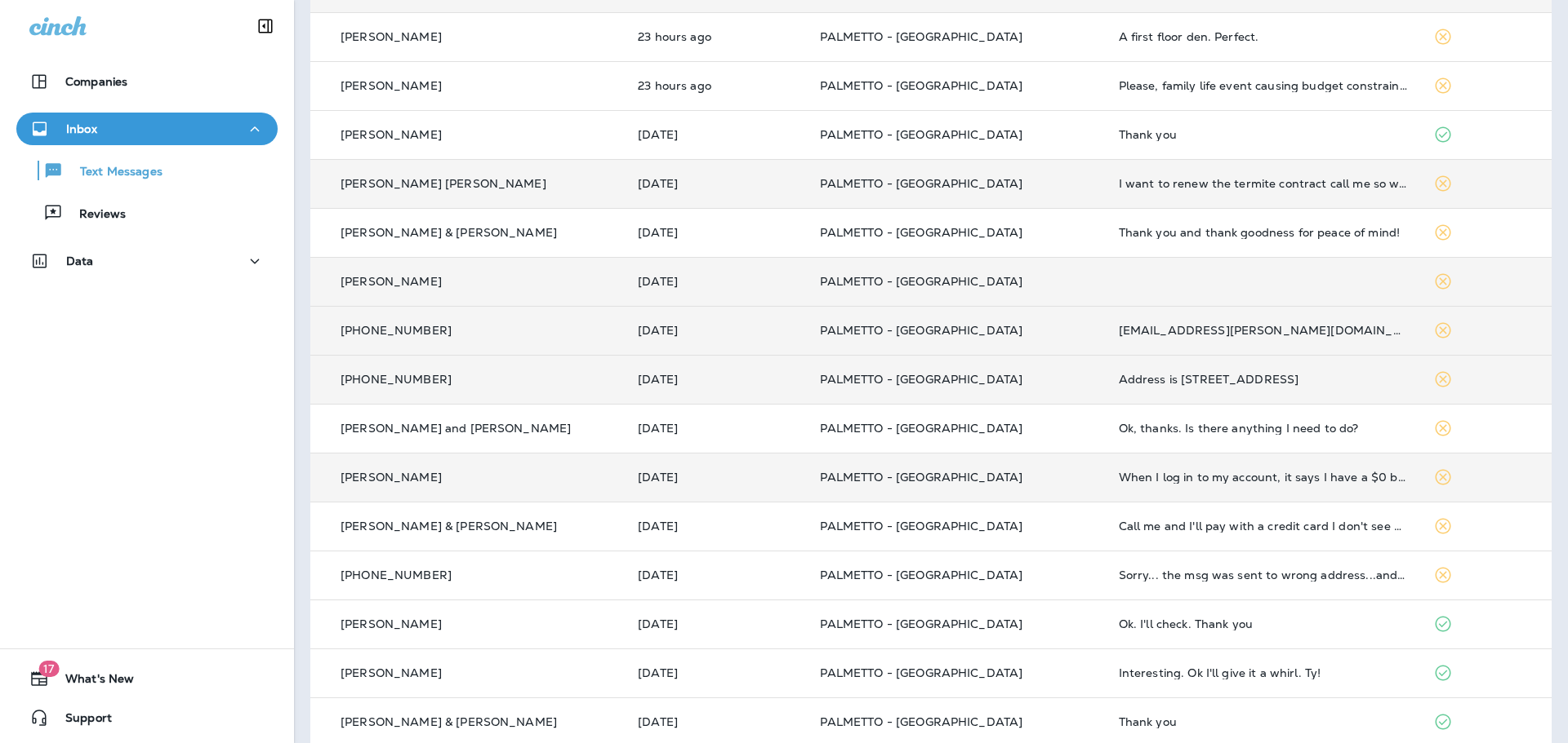
click at [405, 481] on p "[PERSON_NAME]" at bounding box center [391, 477] width 101 height 13
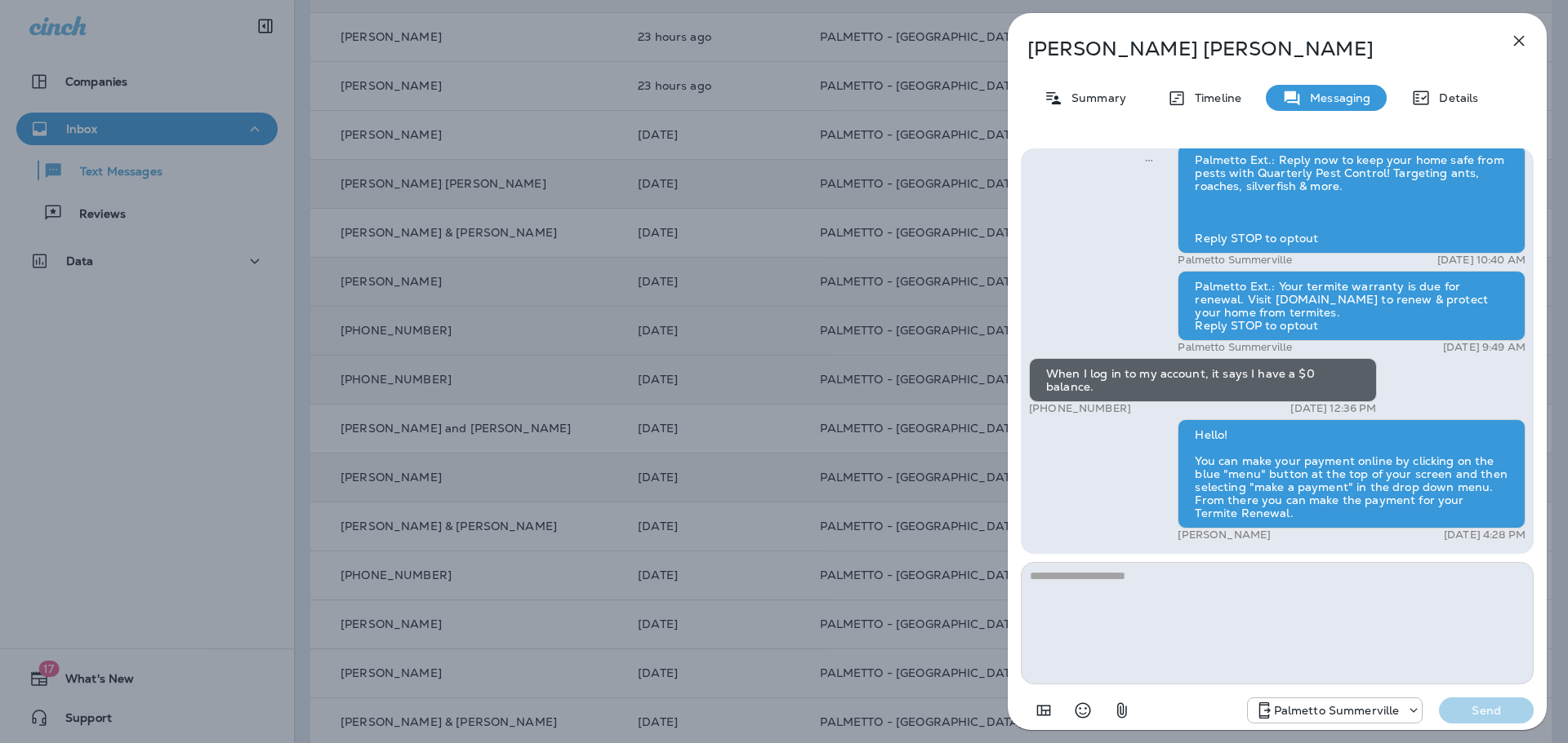
drag, startPoint x: 1522, startPoint y: 41, endPoint x: 1507, endPoint y: 36, distance: 15.8
click at [1521, 41] on icon "button" at bounding box center [1519, 41] width 20 height 20
